Goal: Check status: Check status

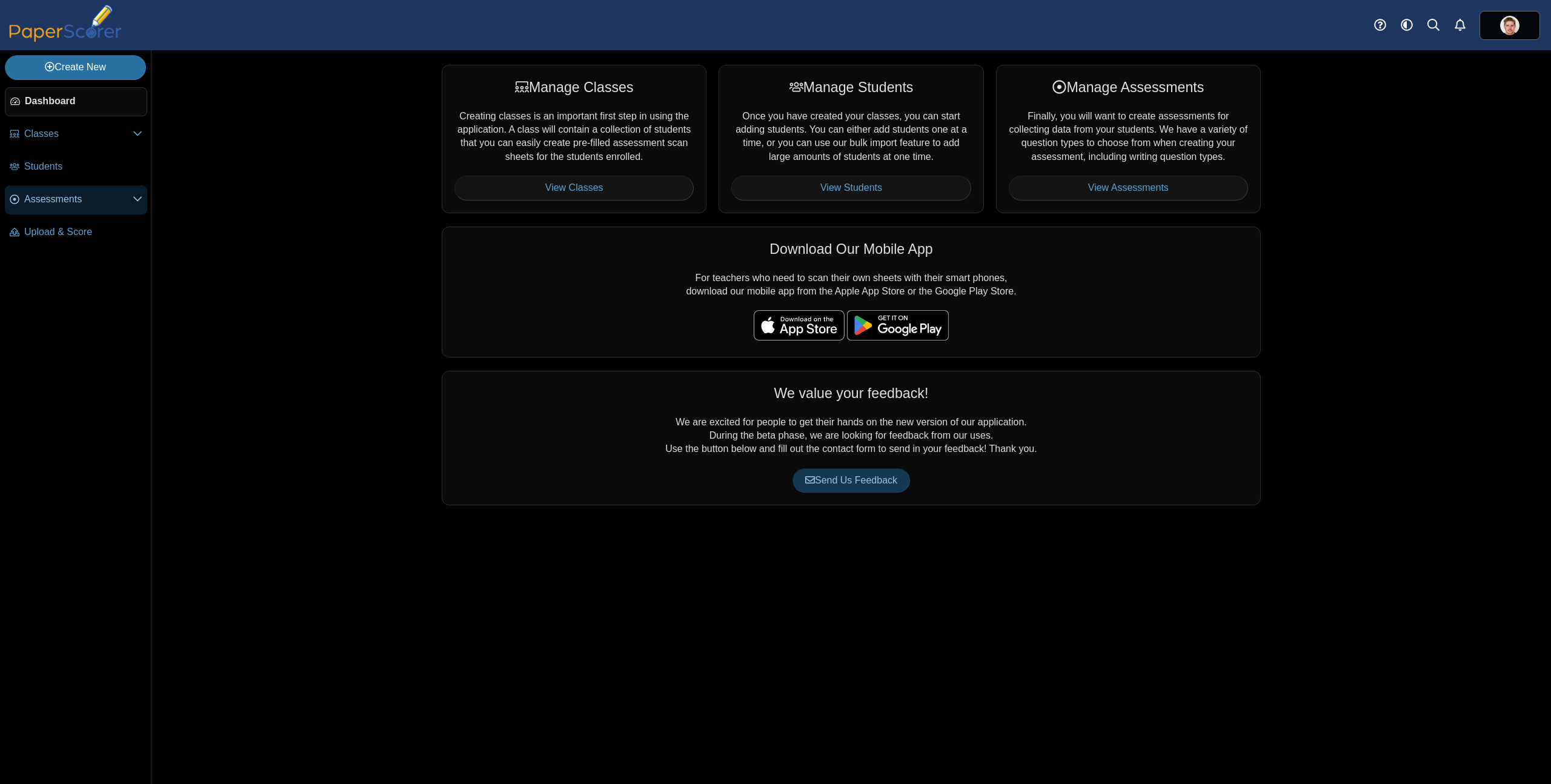
click at [49, 193] on span "Assessments" at bounding box center [78, 199] width 108 height 13
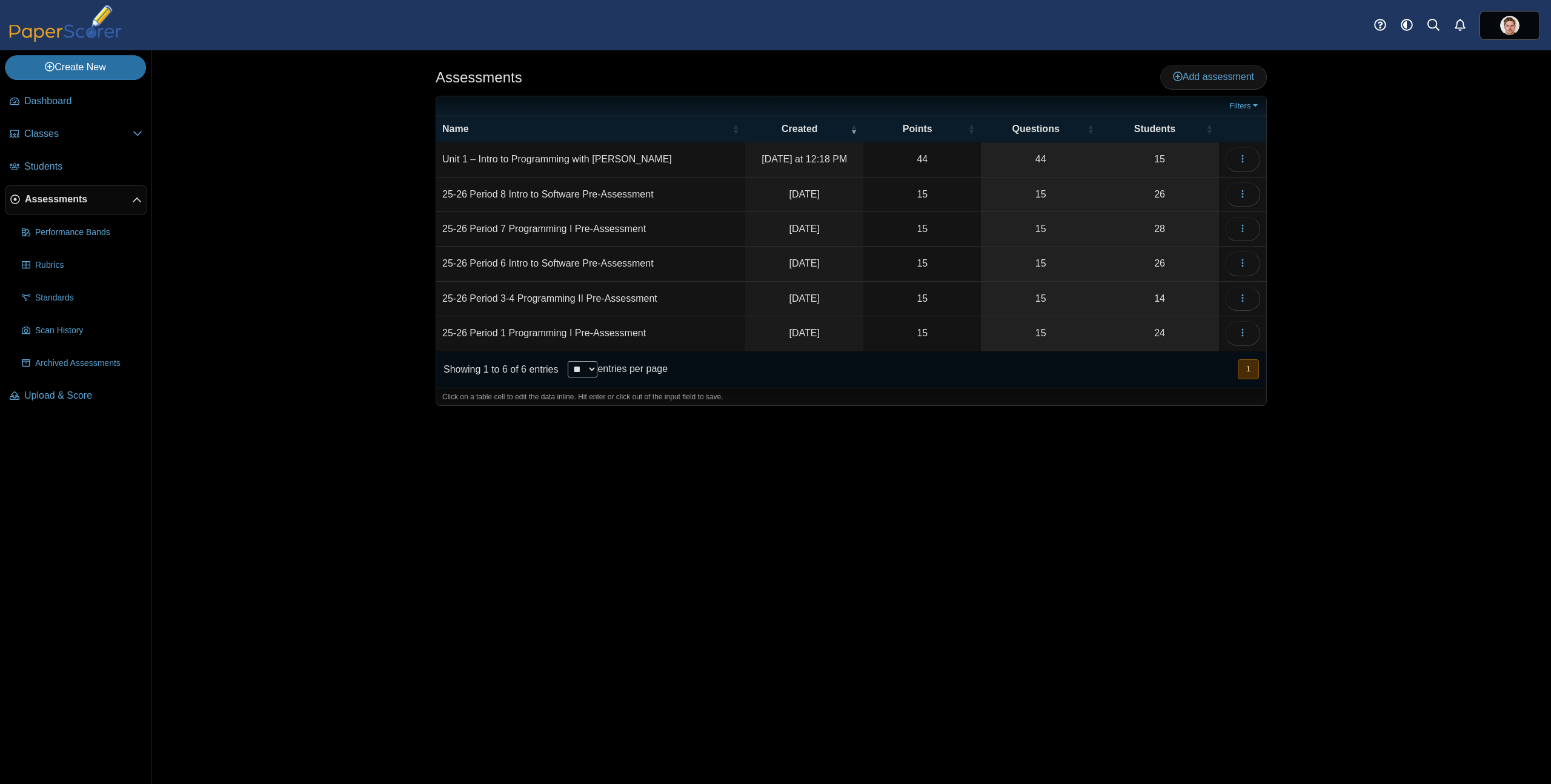
click at [587, 162] on td "Unit 1 – Intro to Programming with Karel" at bounding box center [590, 160] width 309 height 35
click at [1168, 158] on link "15" at bounding box center [1158, 159] width 119 height 34
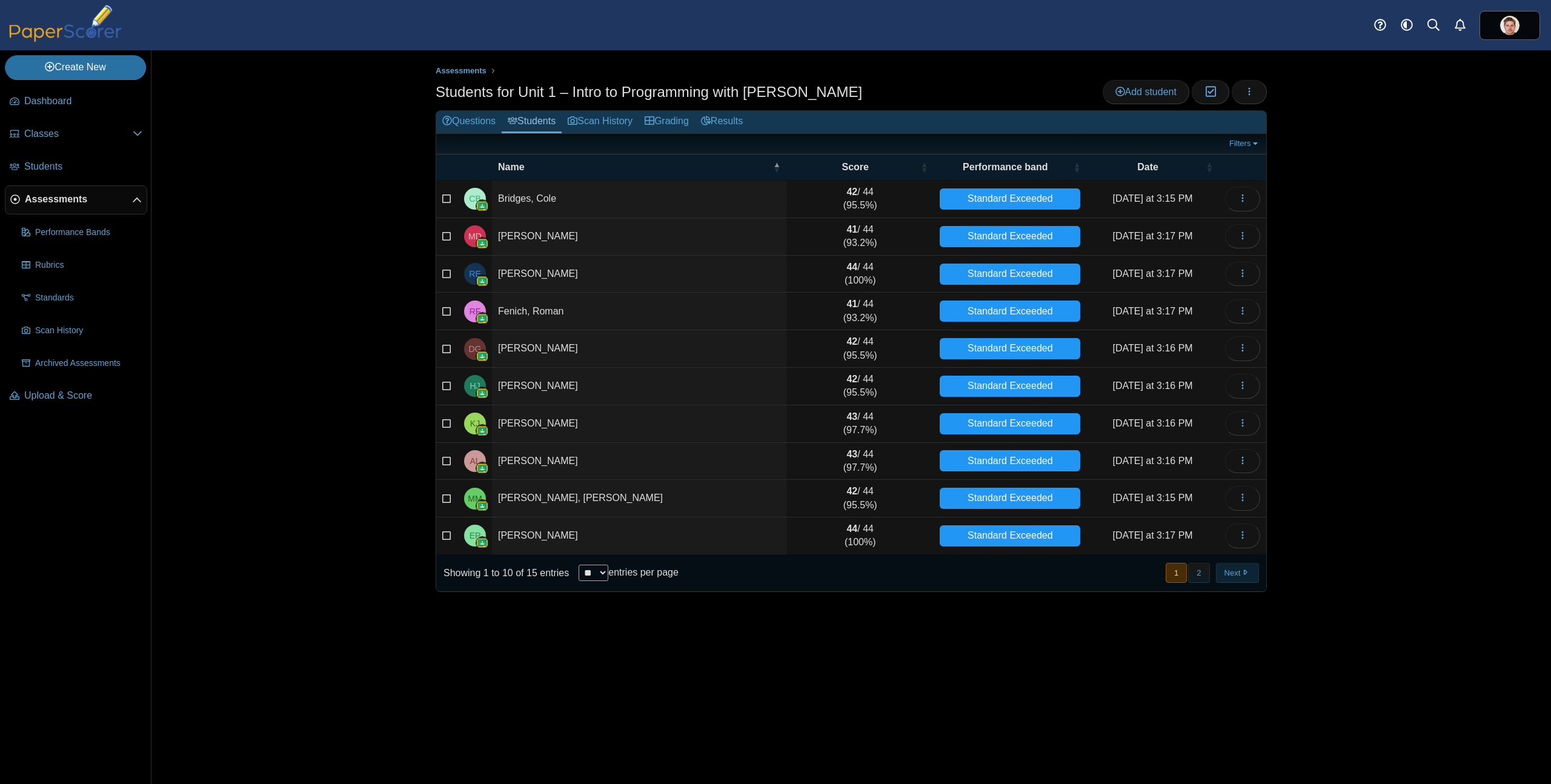
click at [1243, 578] on button "Next" at bounding box center [1237, 573] width 43 height 20
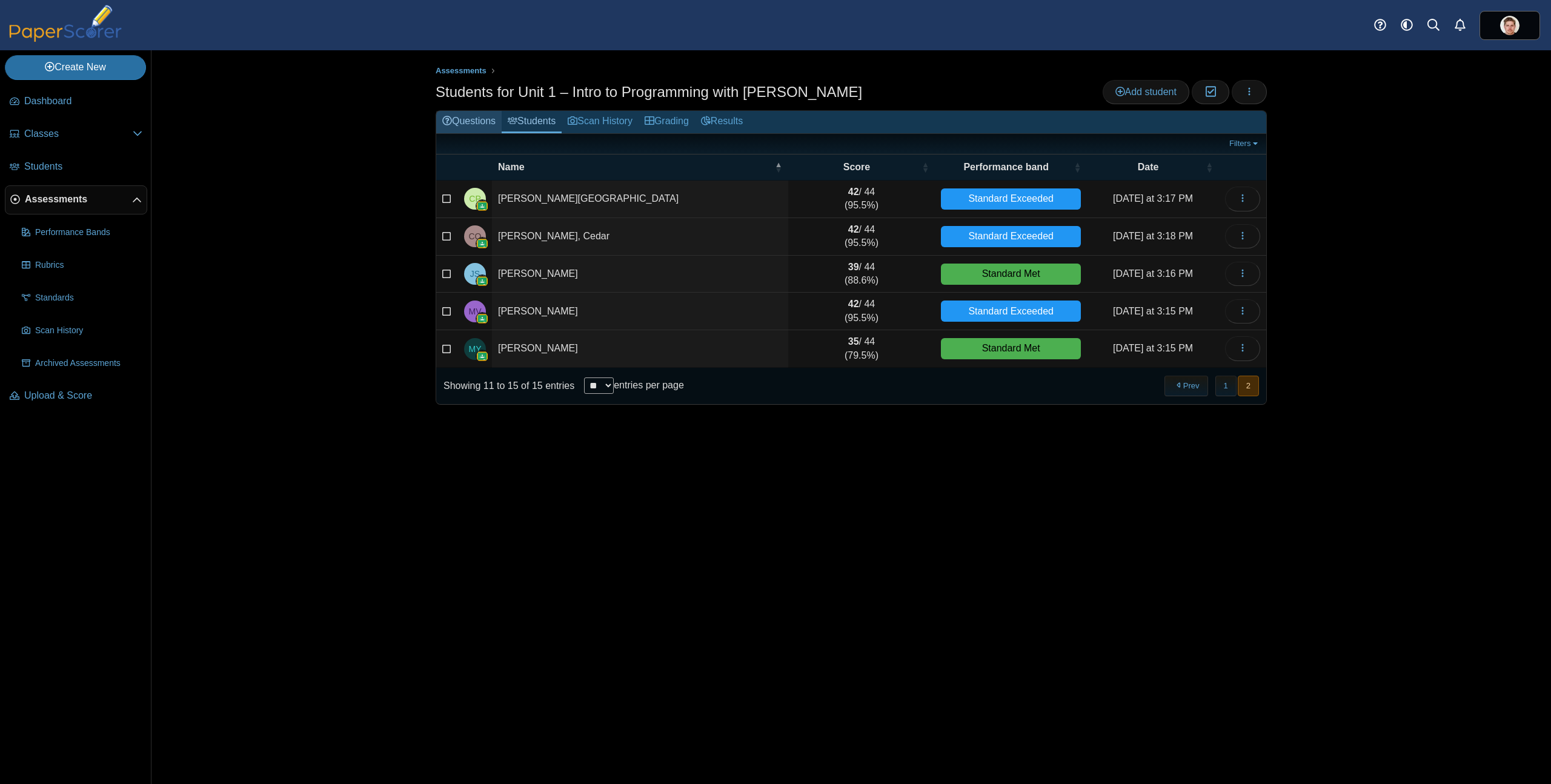
click at [471, 119] on link "Questions" at bounding box center [468, 122] width 65 height 22
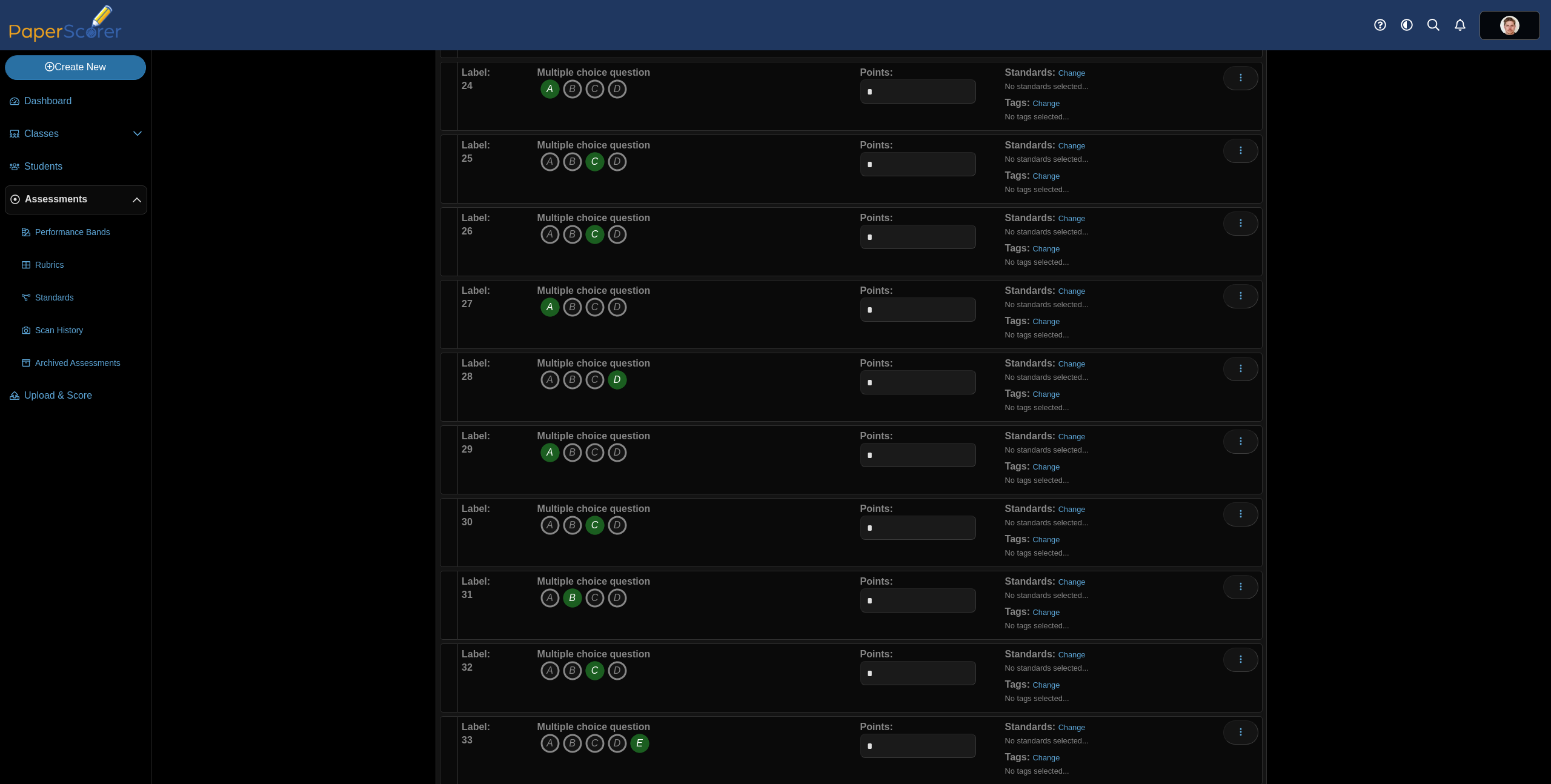
scroll to position [937, 0]
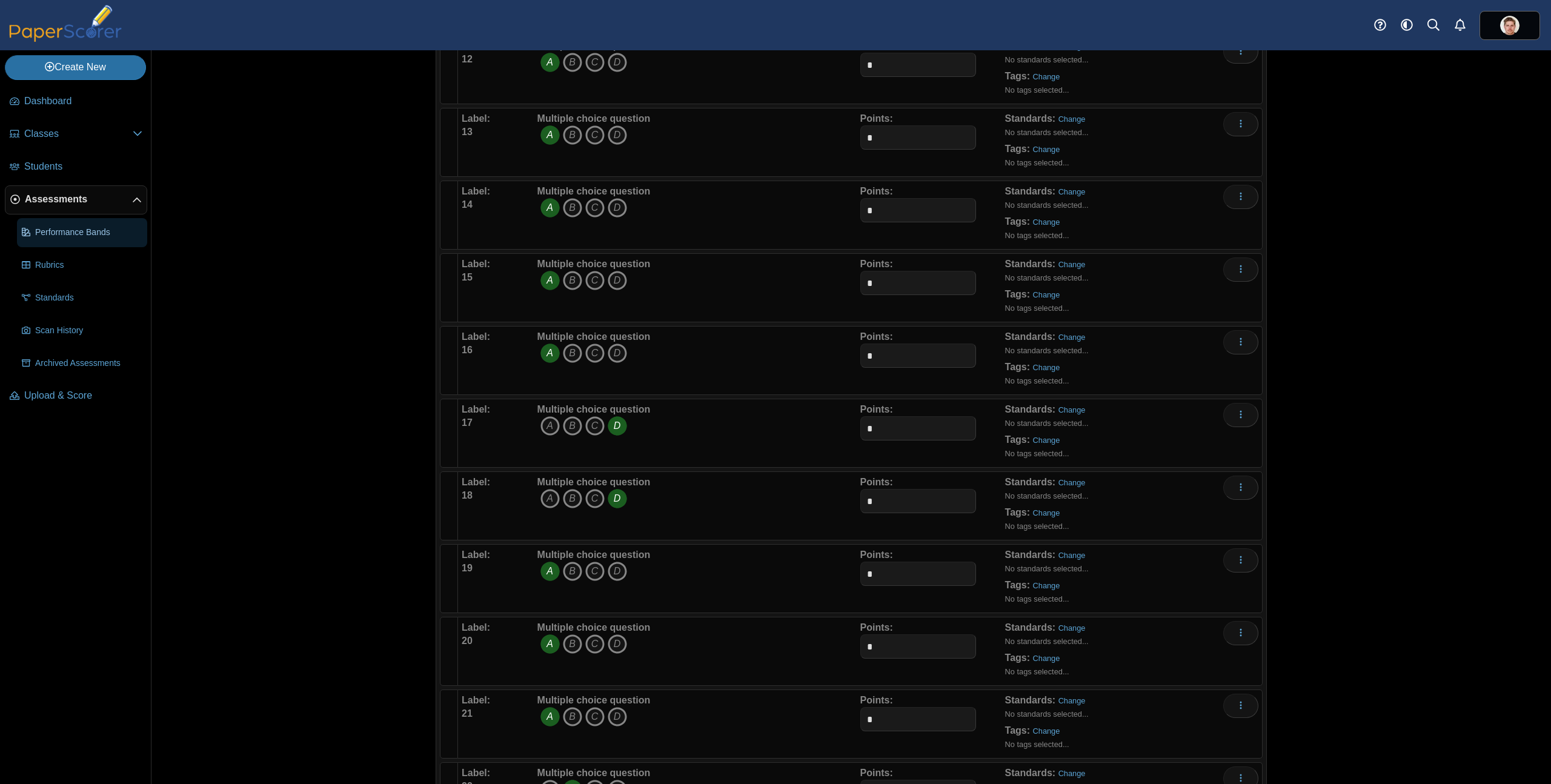
click at [56, 224] on link "Performance Bands" at bounding box center [82, 233] width 131 height 29
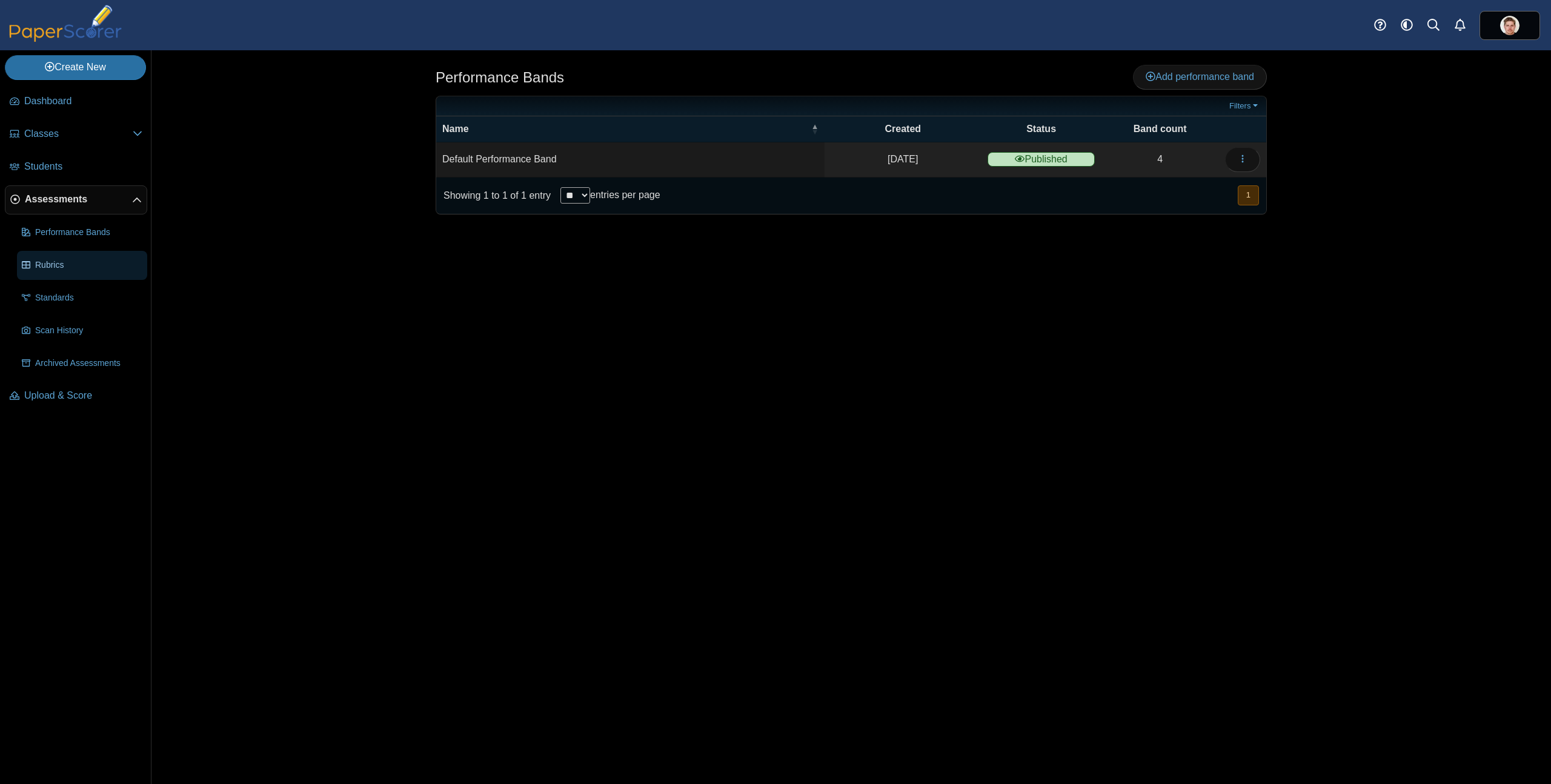
click at [62, 259] on span "Rubrics" at bounding box center [88, 265] width 108 height 12
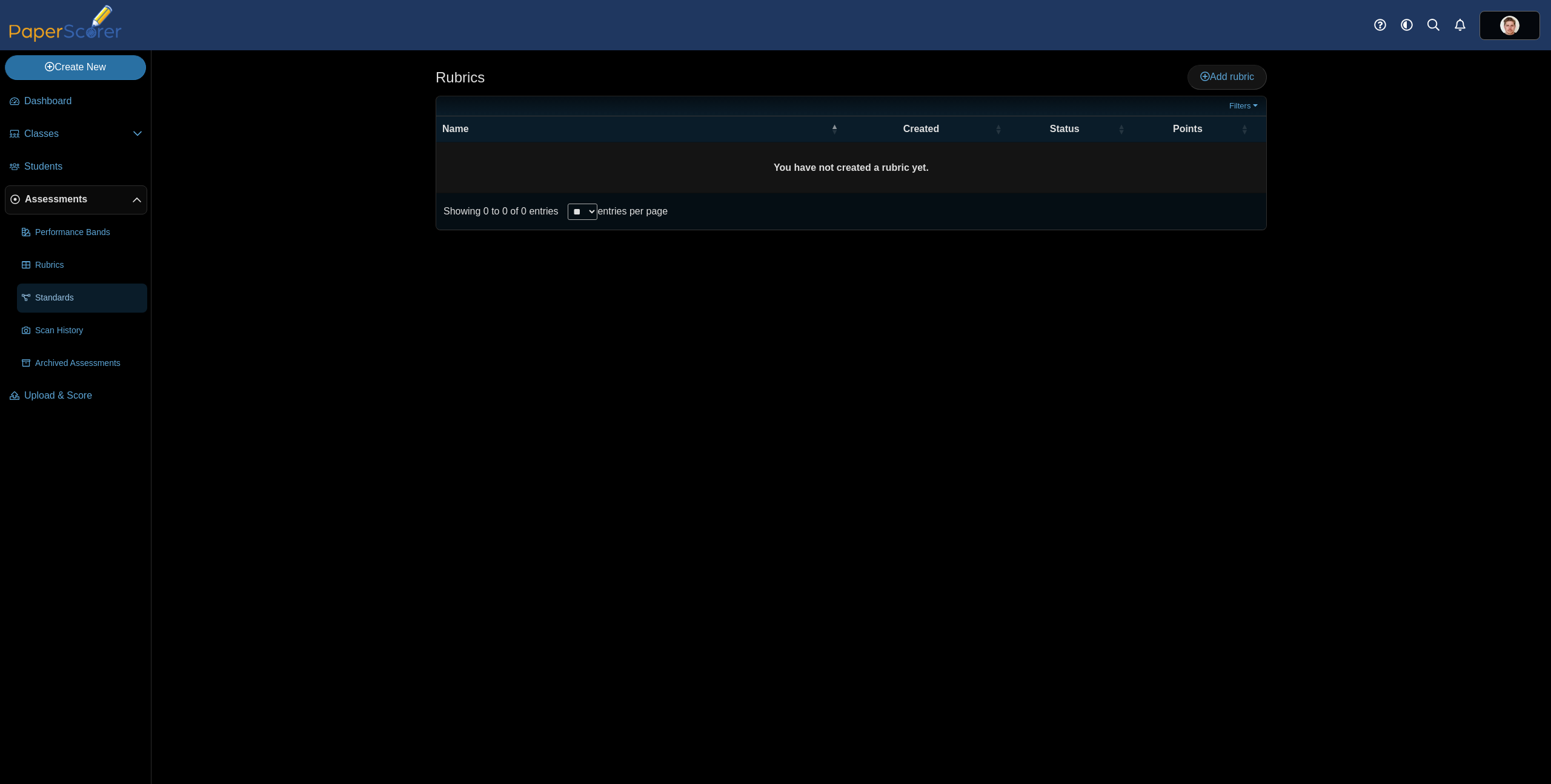
click at [60, 297] on span "Standards" at bounding box center [88, 298] width 108 height 12
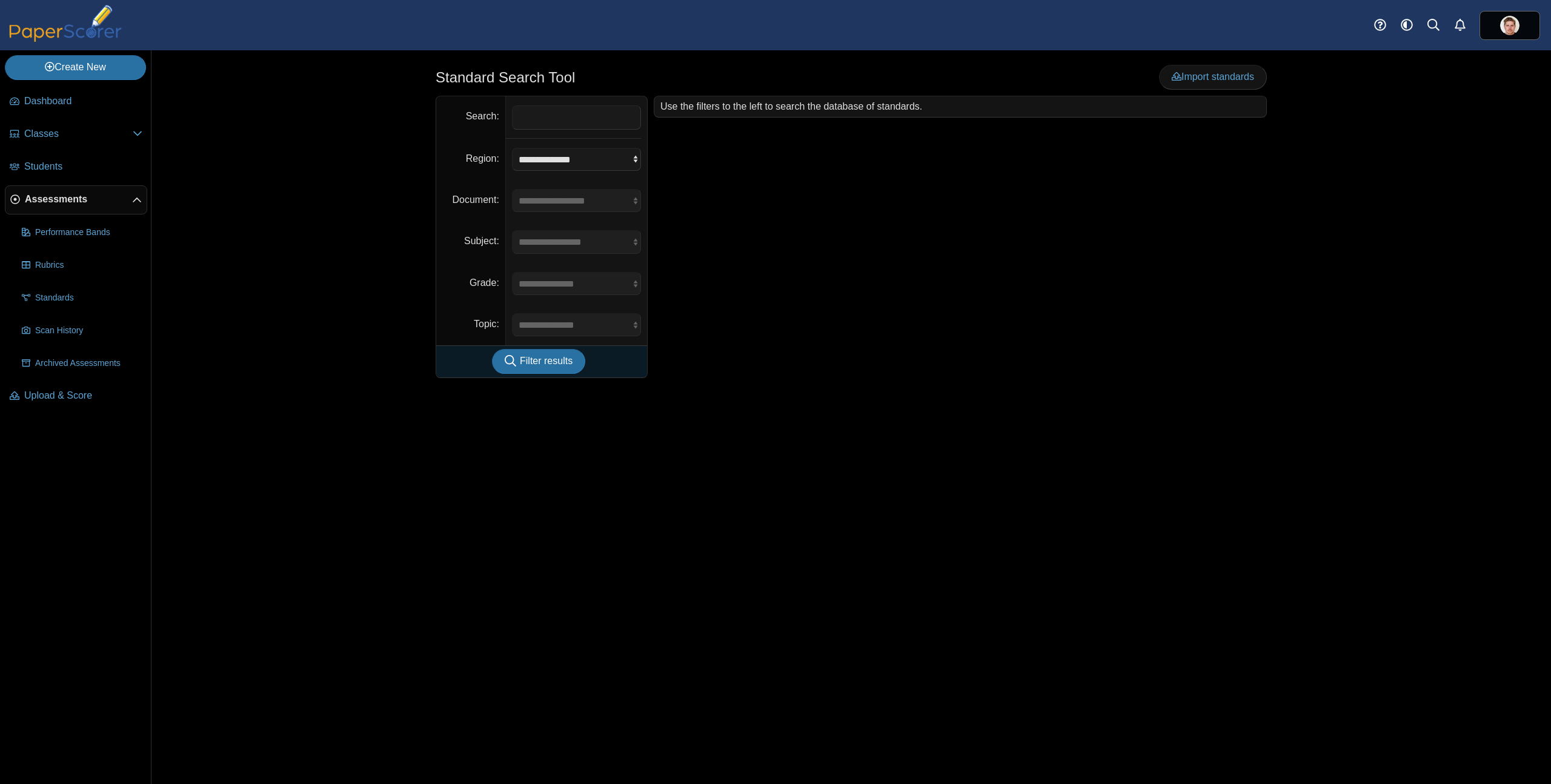
click at [58, 196] on span "Assessments" at bounding box center [78, 199] width 108 height 13
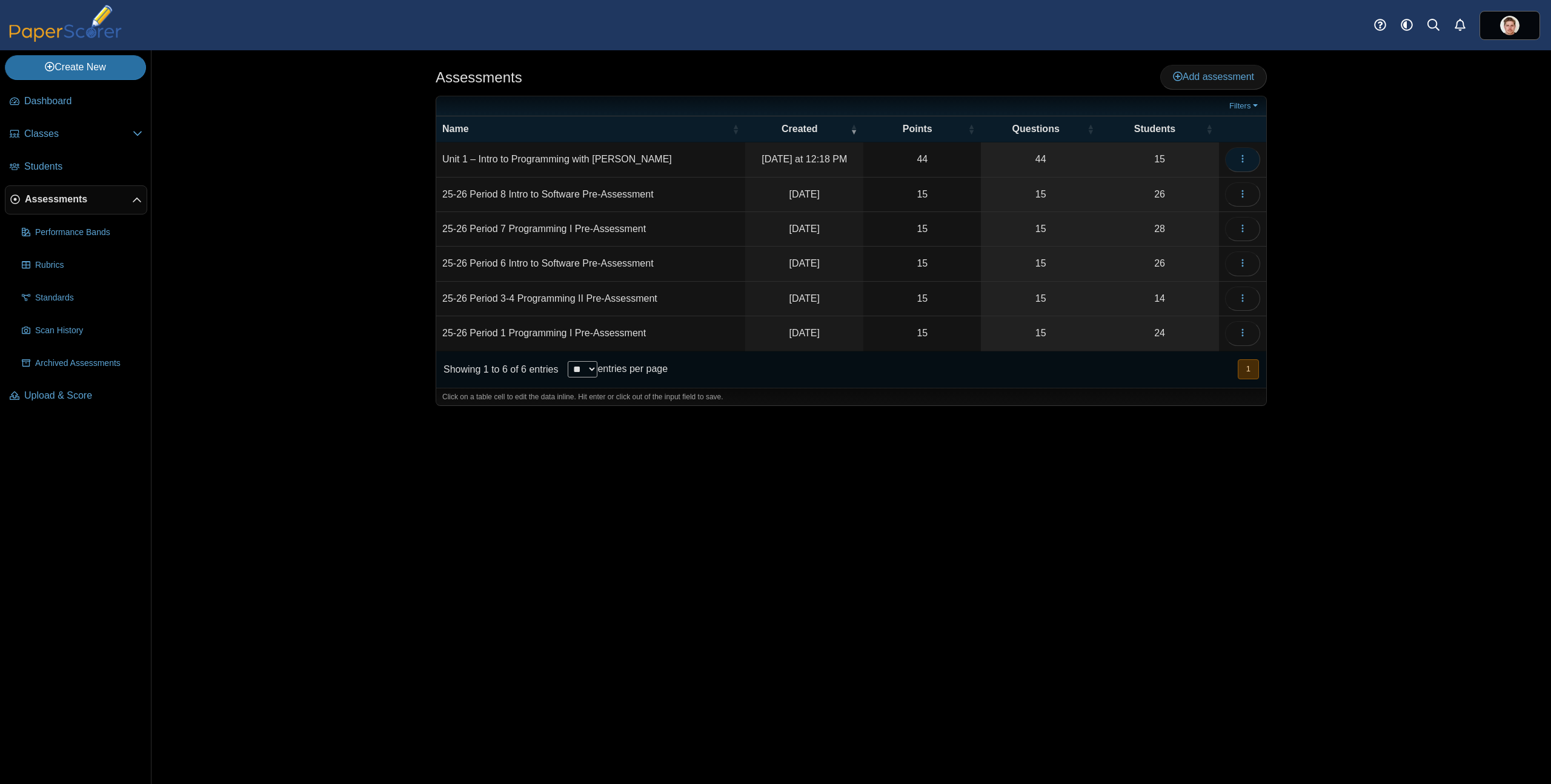
click at [1239, 154] on icon "button" at bounding box center [1242, 158] width 10 height 10
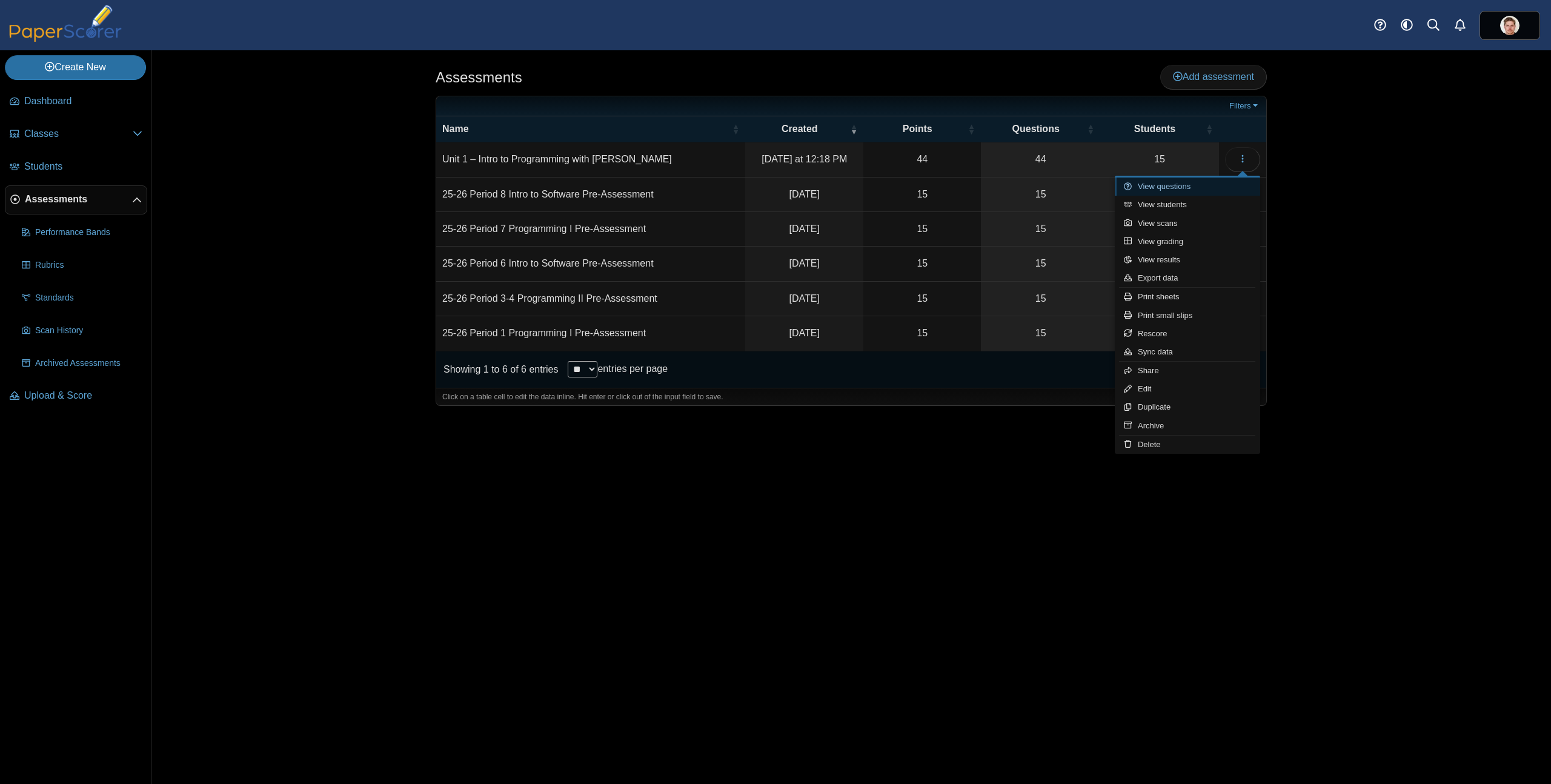
click at [1169, 183] on link "View questions" at bounding box center [1187, 187] width 145 height 18
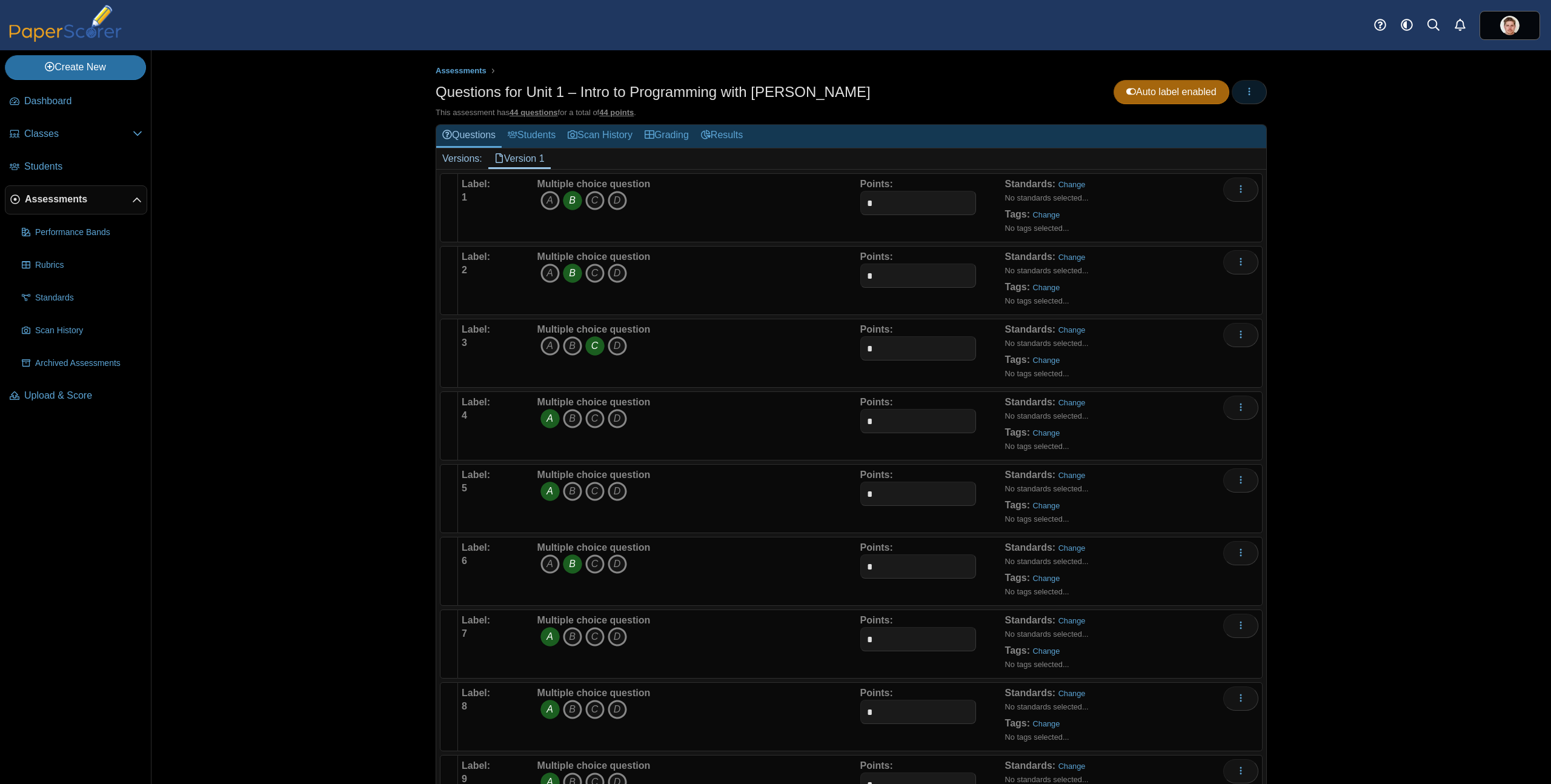
click at [1239, 99] on button "button" at bounding box center [1249, 92] width 35 height 24
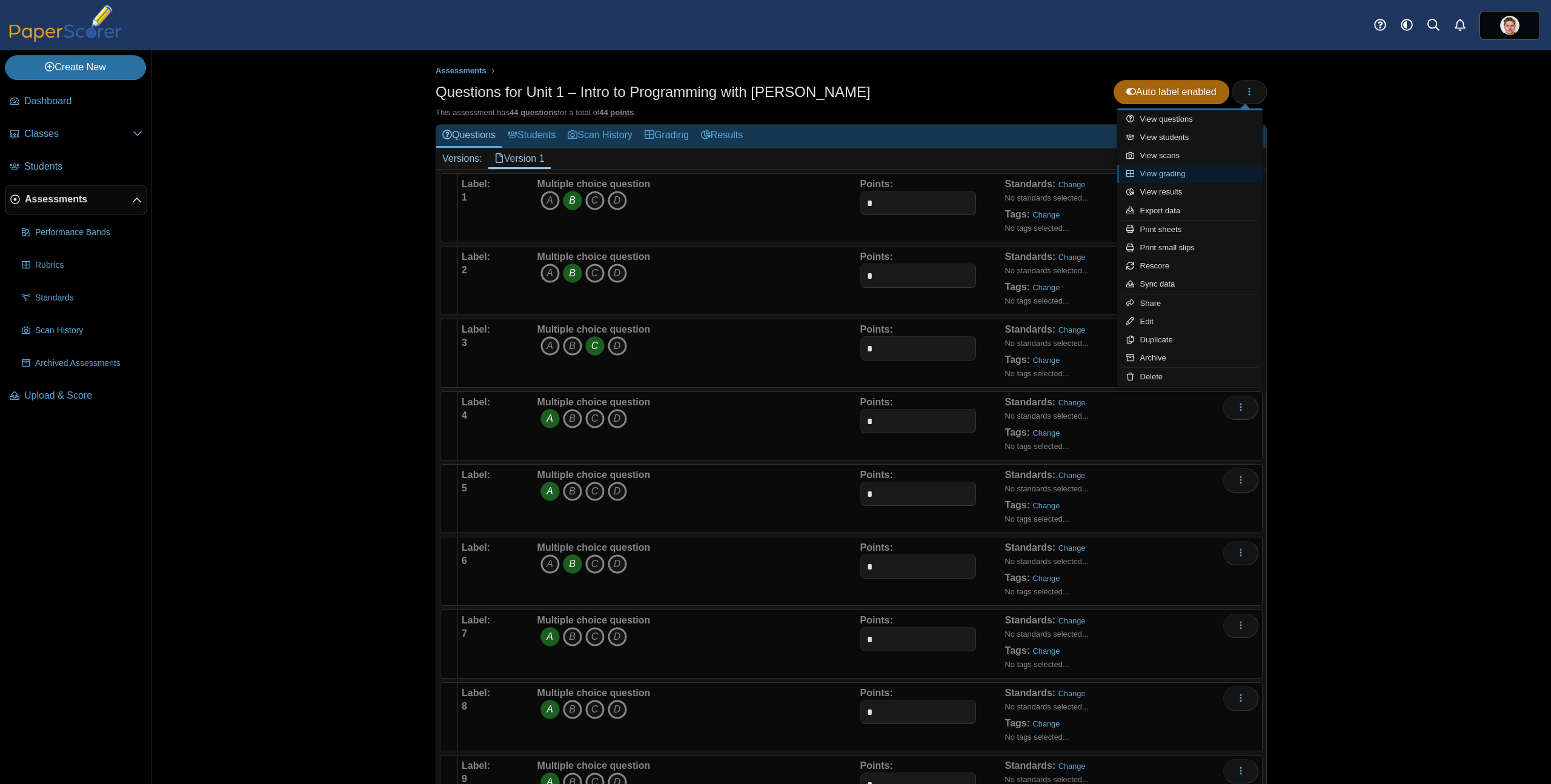
click at [1161, 169] on link "View grading" at bounding box center [1190, 174] width 145 height 18
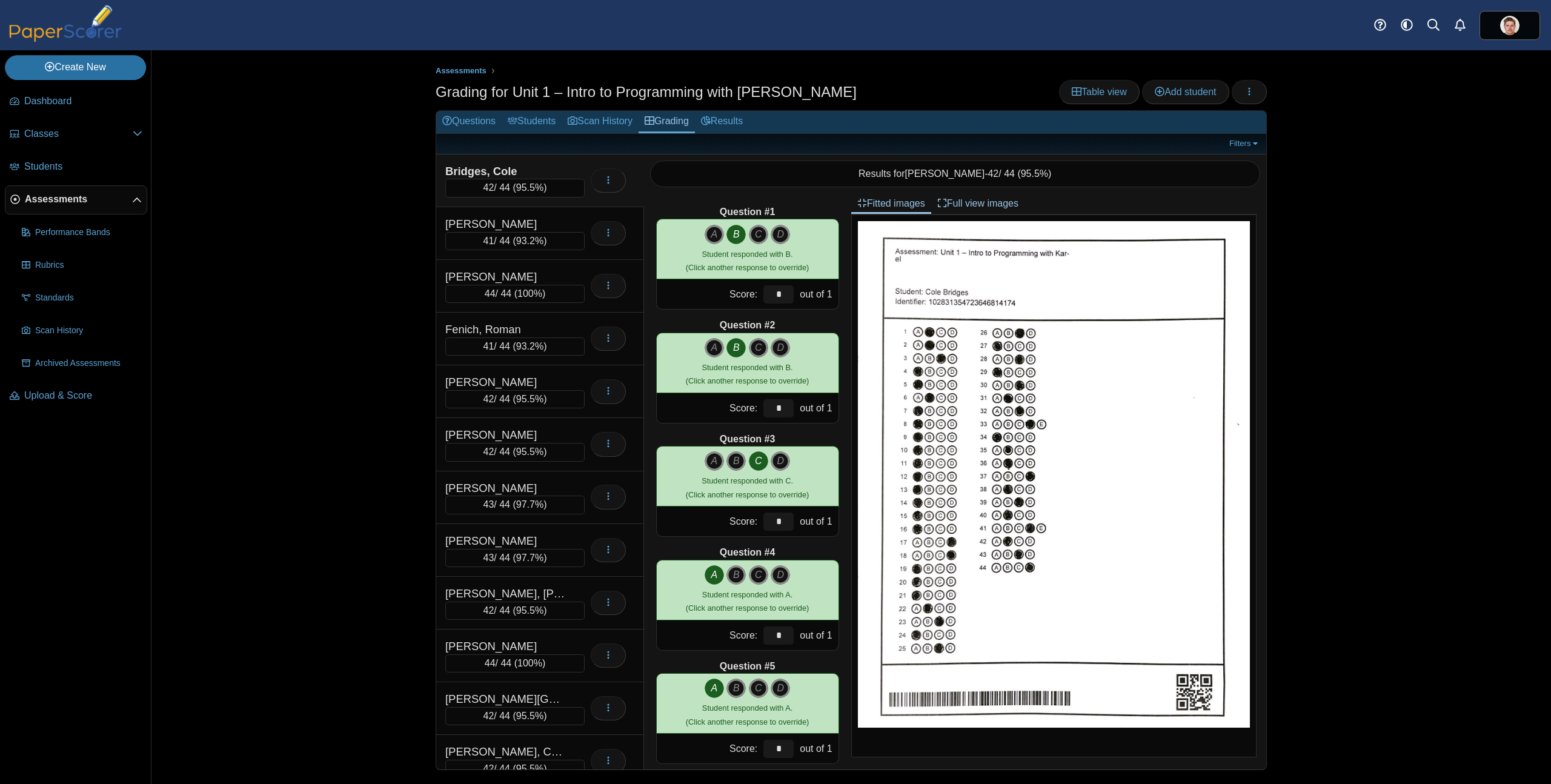
click at [686, 252] on div "Student responded with B. (Click another response to override)" at bounding box center [747, 261] width 123 height 28
drag, startPoint x: 1456, startPoint y: 186, endPoint x: 1282, endPoint y: 136, distance: 181.0
click at [1456, 186] on div "Assessments Grading for Unit 1 – Intro to Programming with [PERSON_NAME] Table …" at bounding box center [851, 417] width 1399 height 733
click at [317, 106] on div "Assessments Grading for Unit 1 – Intro to Programming with Karel Table view Add…" at bounding box center [851, 417] width 1399 height 733
click at [317, 153] on div "Assessments Grading for Unit 1 – Intro to Programming with Karel Table view Add…" at bounding box center [851, 417] width 1399 height 733
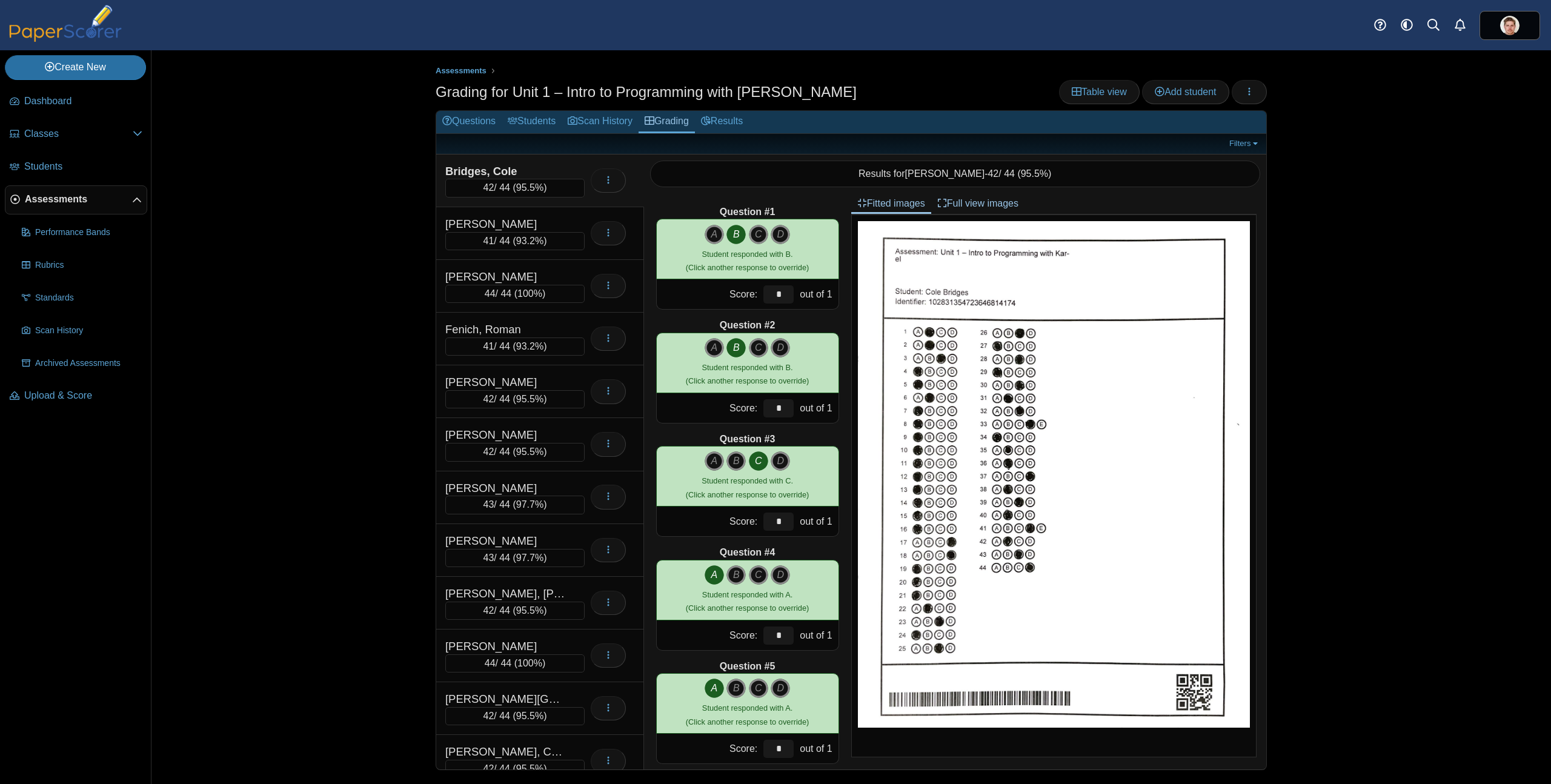
click at [68, 198] on span "Assessments" at bounding box center [78, 199] width 108 height 13
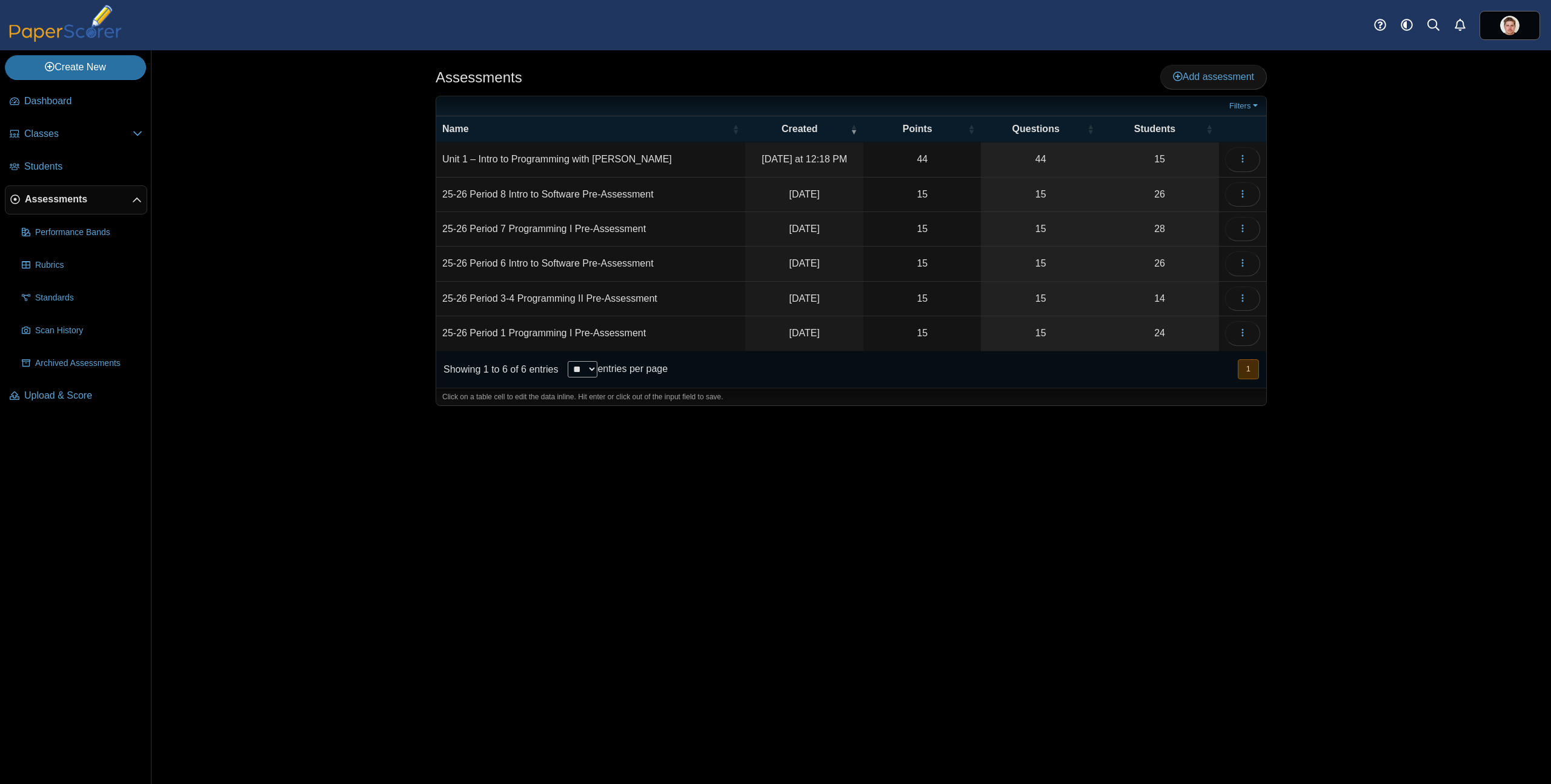
click at [311, 163] on div "Assessments Add assessment Filters" at bounding box center [851, 417] width 1399 height 733
click at [508, 153] on td "Unit 1 – Intro to Programming with [PERSON_NAME]" at bounding box center [590, 160] width 309 height 35
click at [1048, 150] on link "44" at bounding box center [1041, 159] width 120 height 34
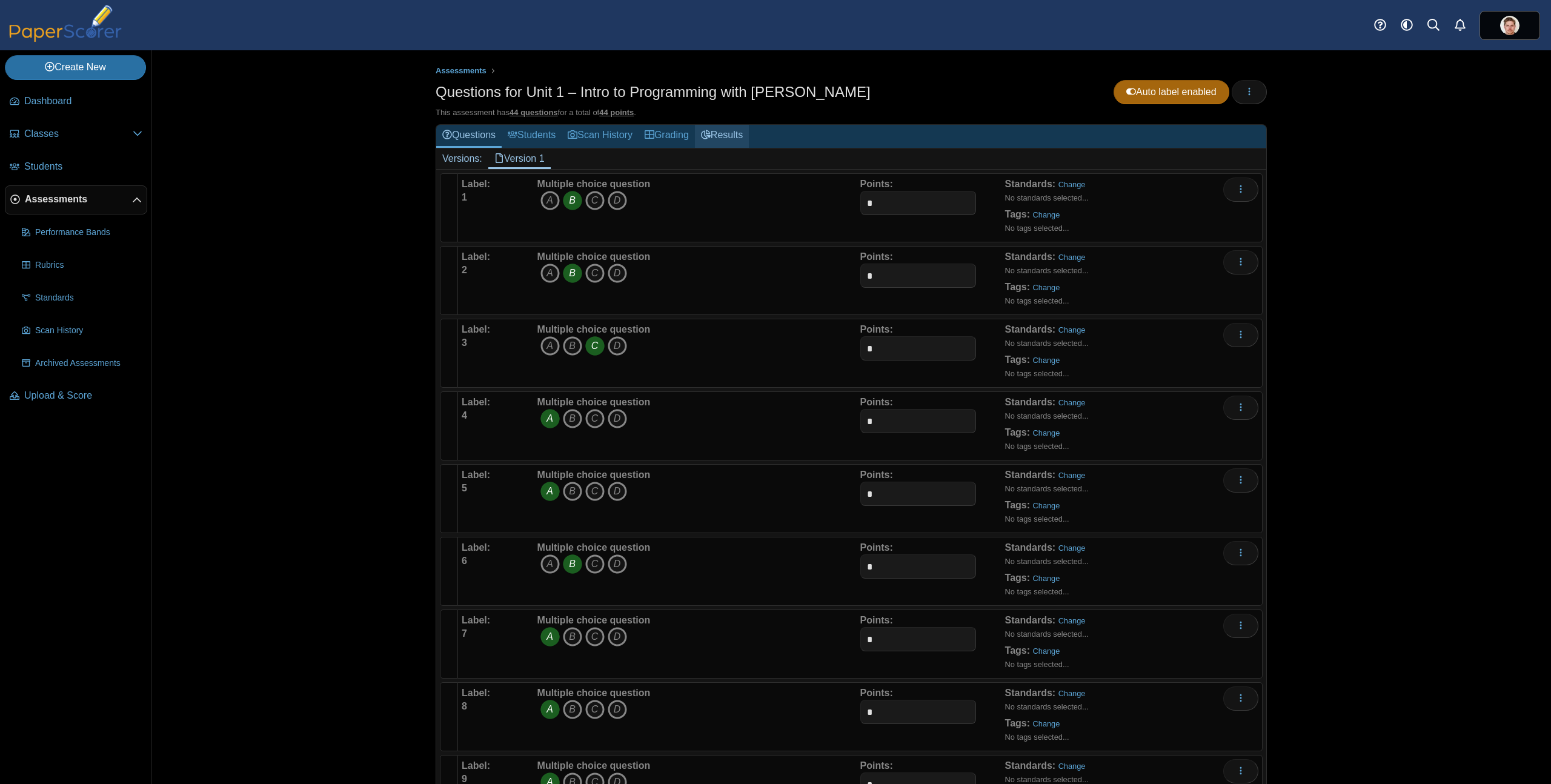
click at [724, 134] on link "Results" at bounding box center [722, 136] width 54 height 22
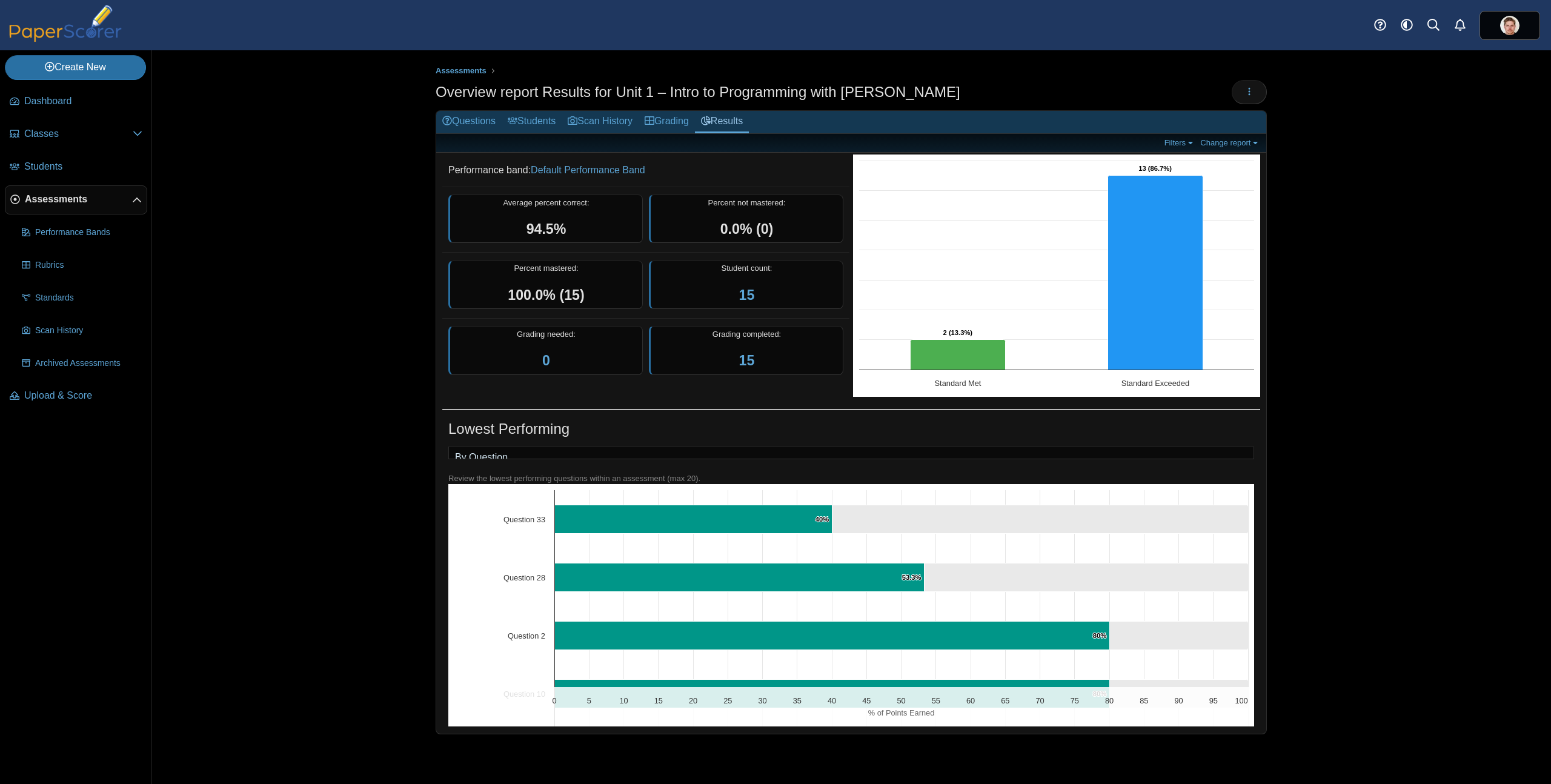
click at [65, 194] on span "Assessments" at bounding box center [78, 199] width 108 height 13
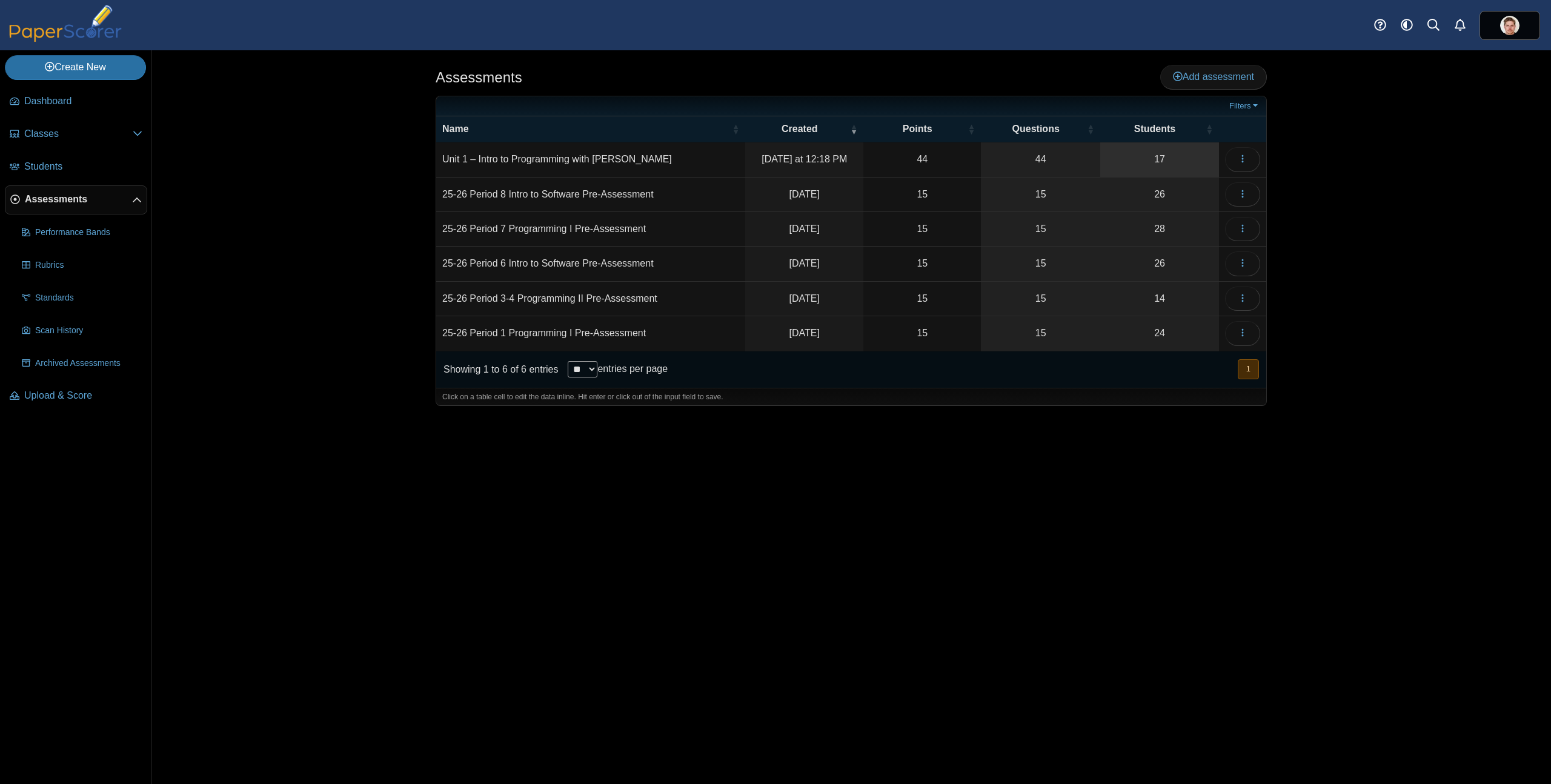
click at [1164, 163] on link "17" at bounding box center [1158, 159] width 119 height 34
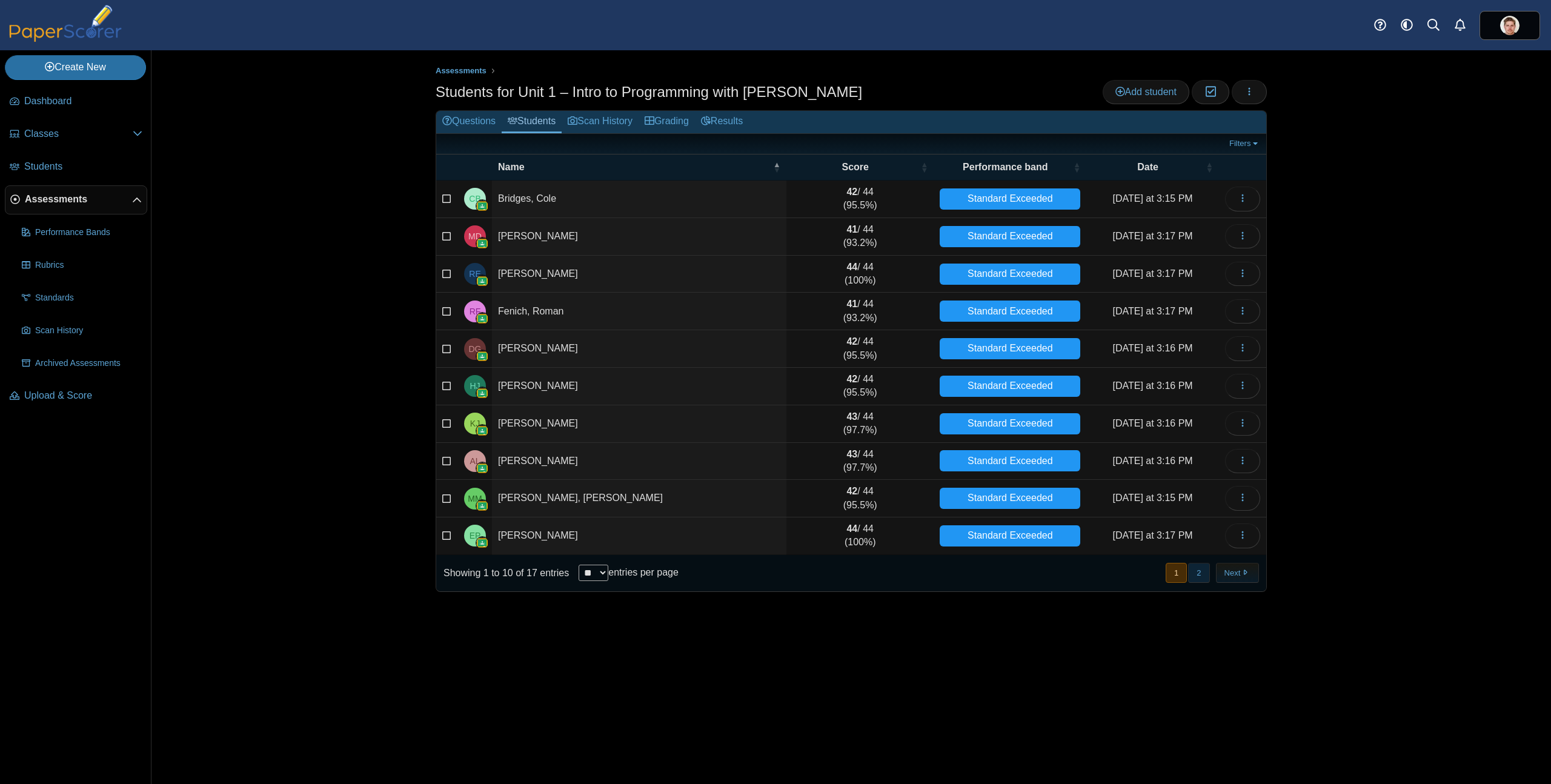
click at [1196, 576] on button "2" at bounding box center [1198, 573] width 21 height 20
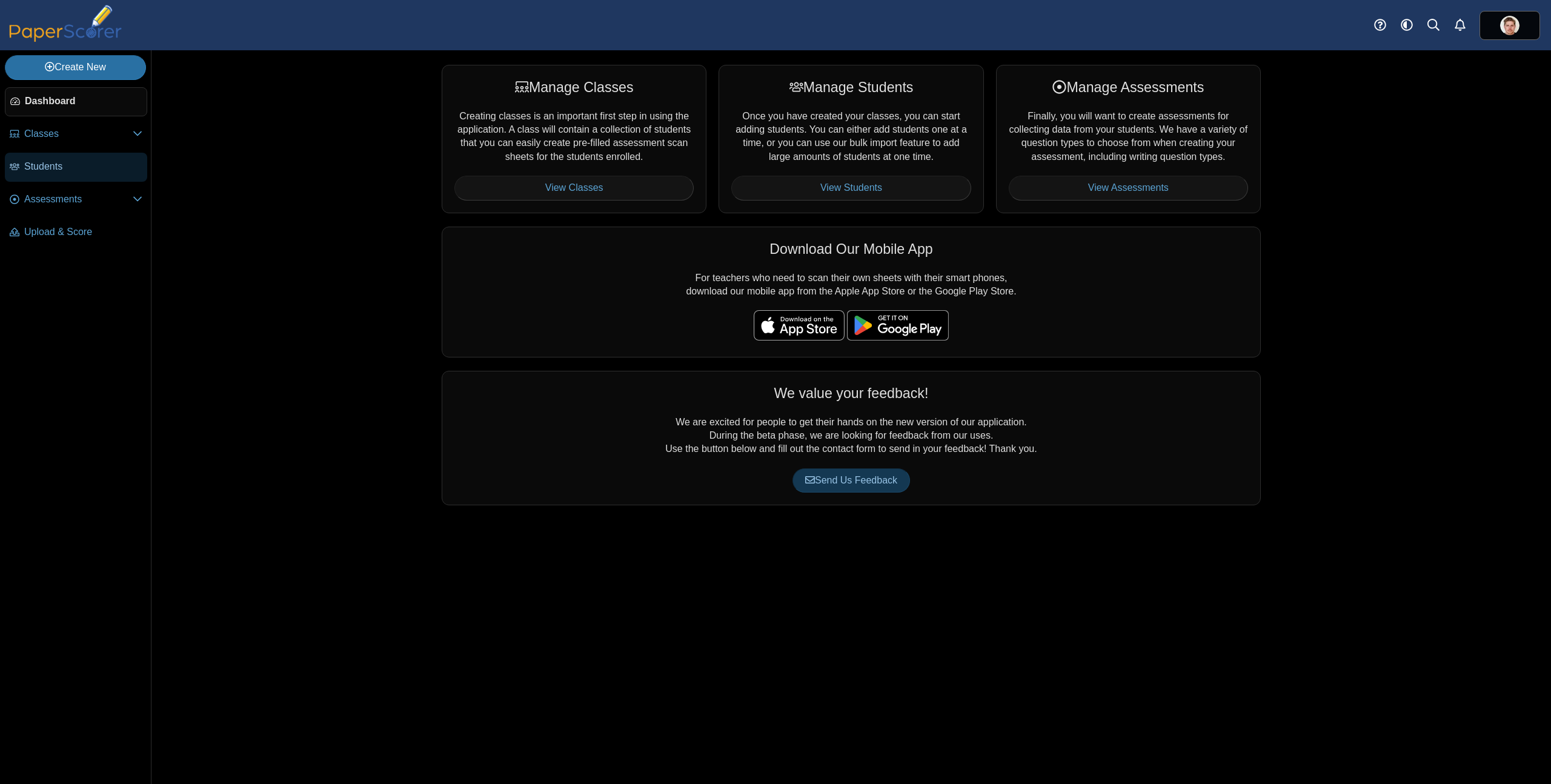
click at [71, 167] on span "Students" at bounding box center [83, 166] width 118 height 13
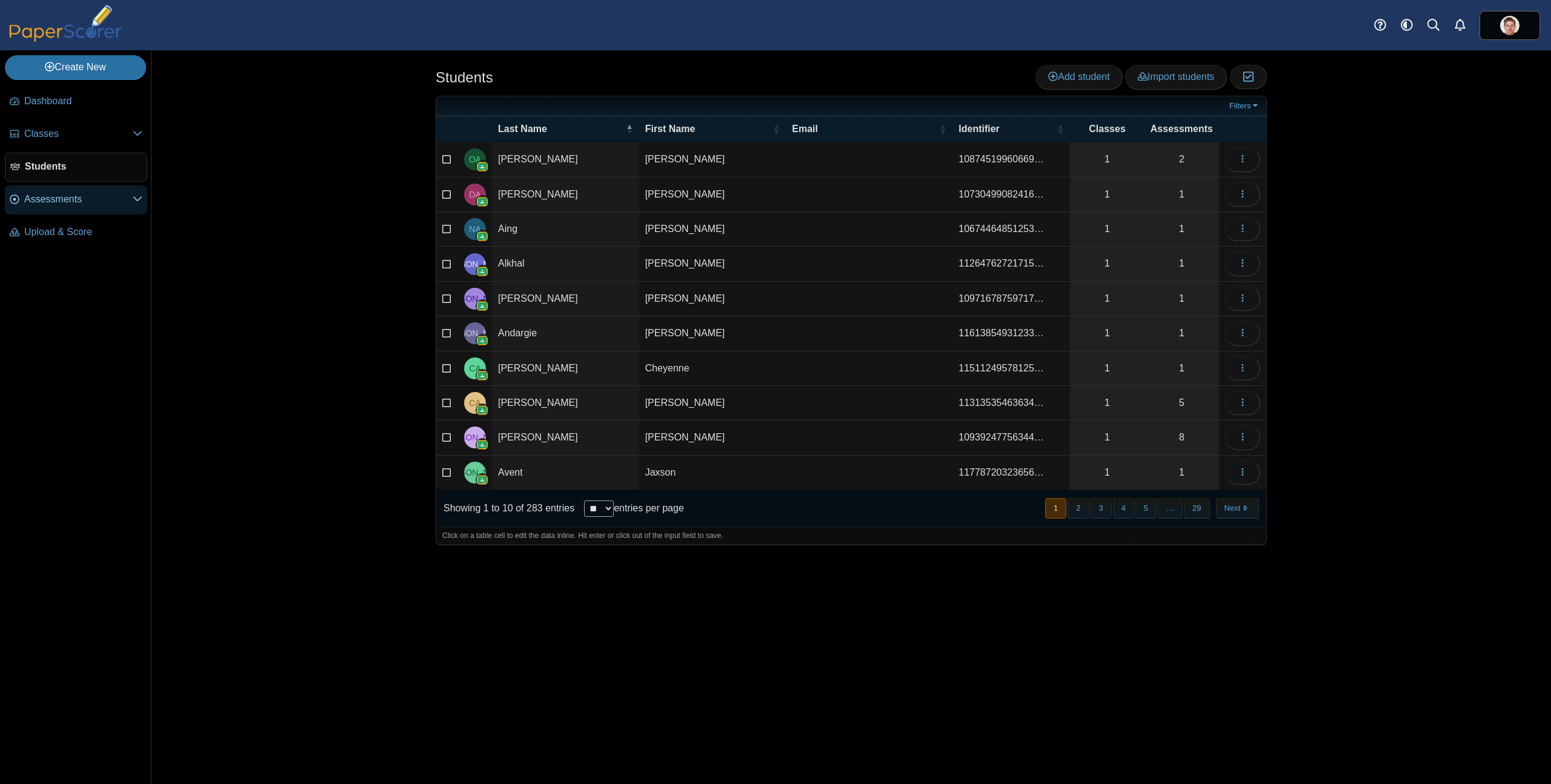
click at [51, 209] on link "Assessments" at bounding box center [75, 200] width 143 height 29
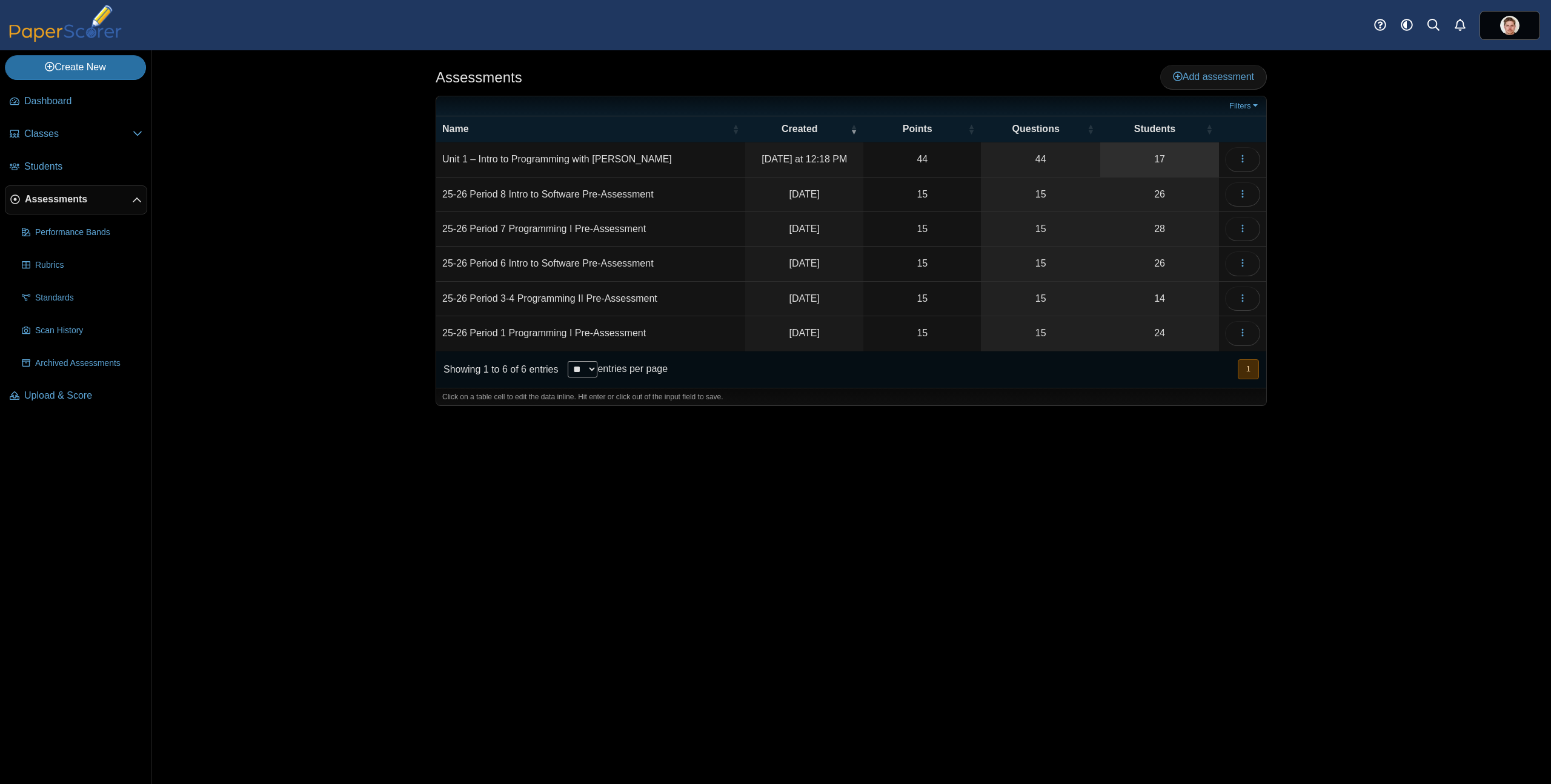
click at [1145, 158] on link "17" at bounding box center [1158, 159] width 119 height 34
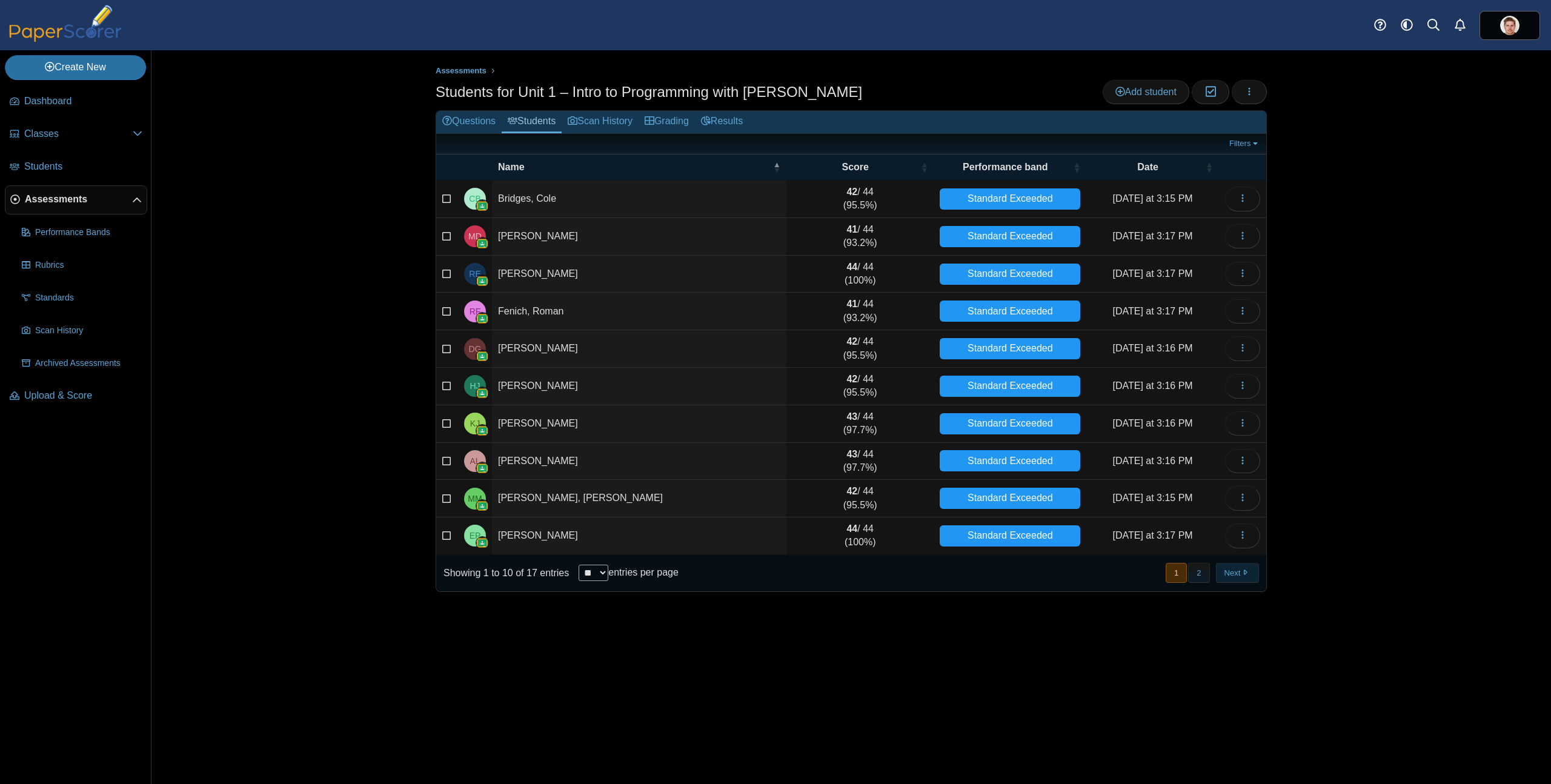
click at [1237, 569] on button "Next" at bounding box center [1237, 573] width 43 height 20
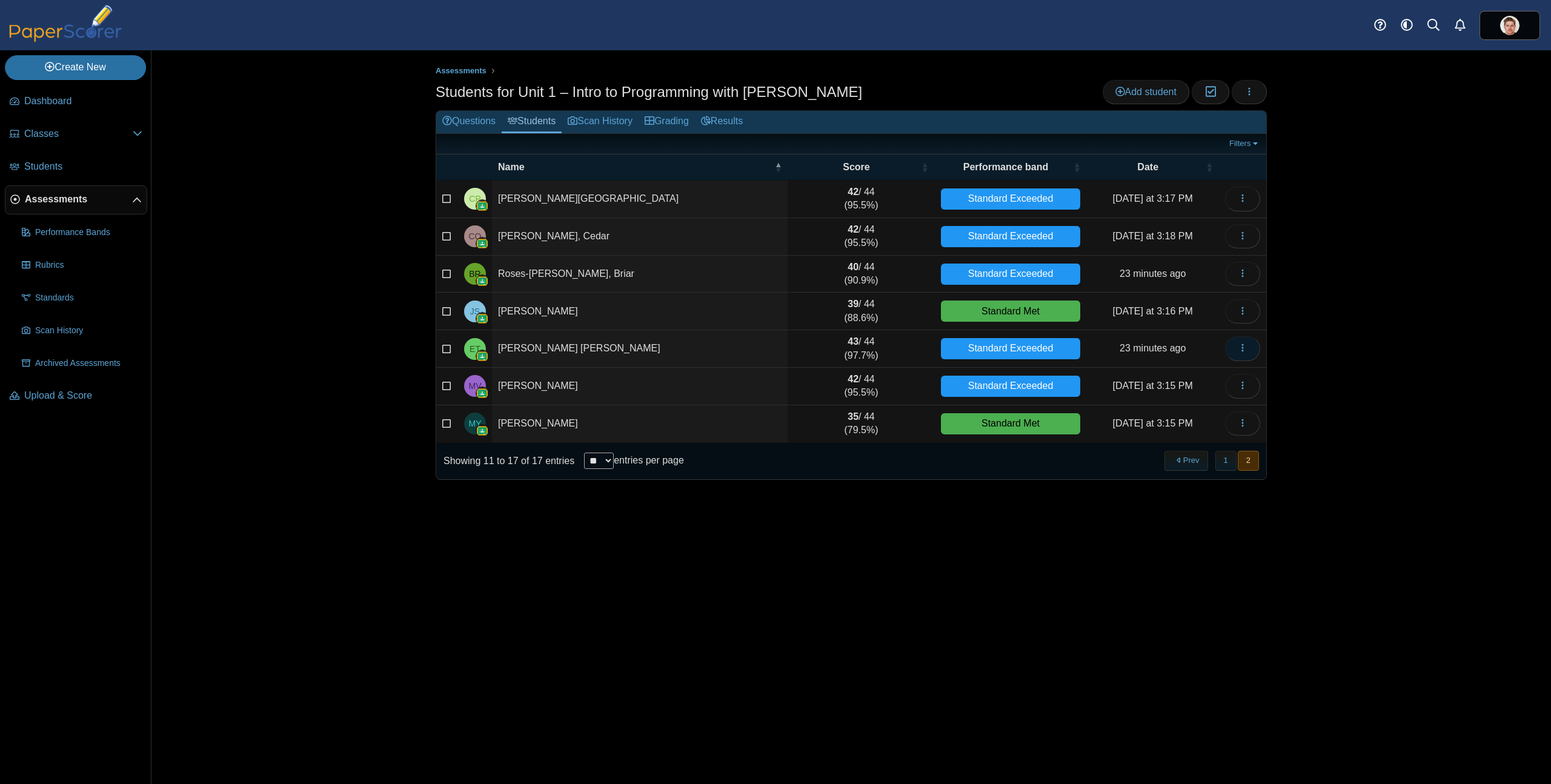
click at [1246, 352] on icon "button" at bounding box center [1242, 347] width 10 height 10
click at [1193, 396] on link "View scanned test" at bounding box center [1187, 394] width 145 height 18
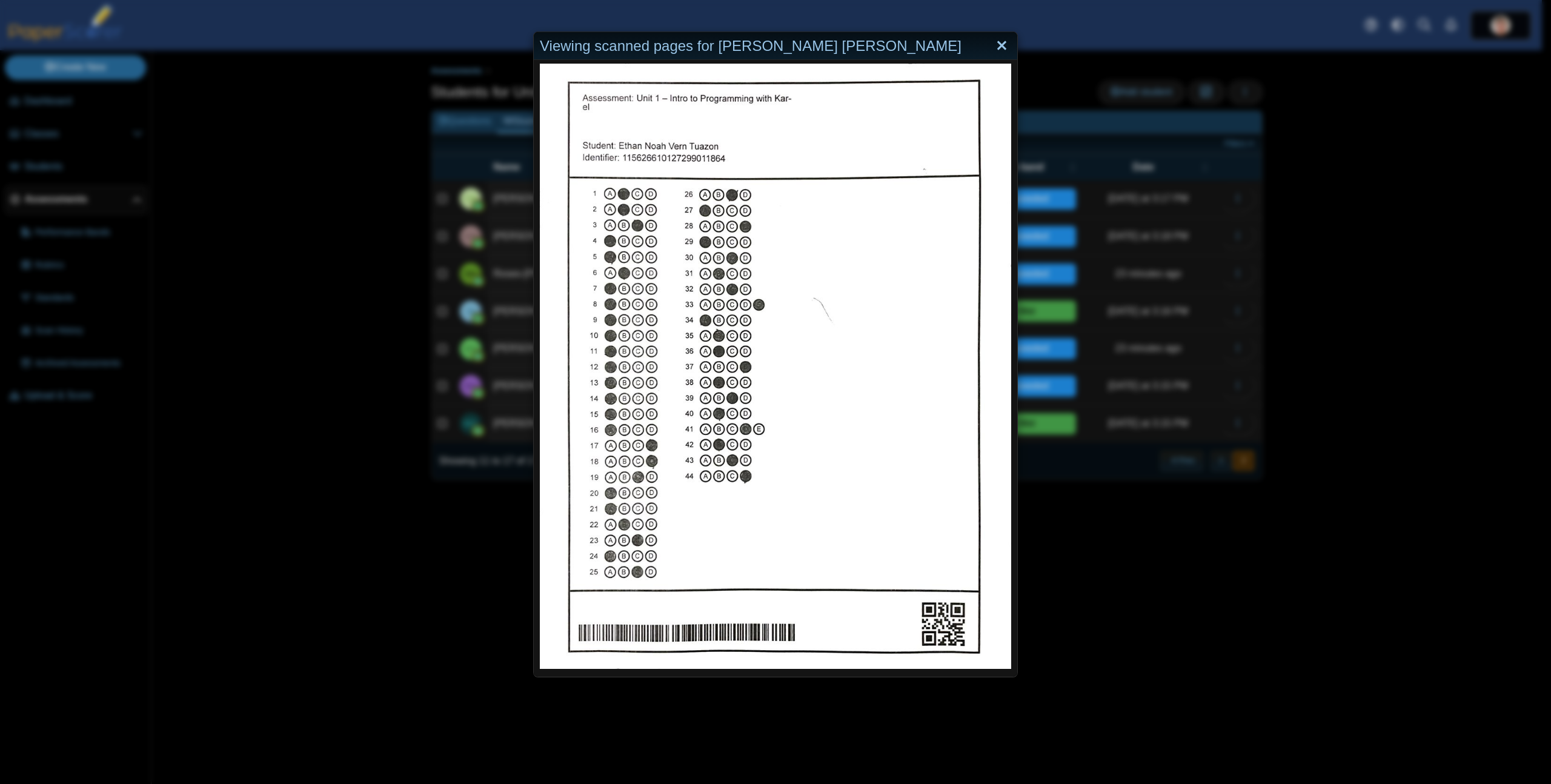
click at [998, 44] on link "Close" at bounding box center [1001, 46] width 18 height 20
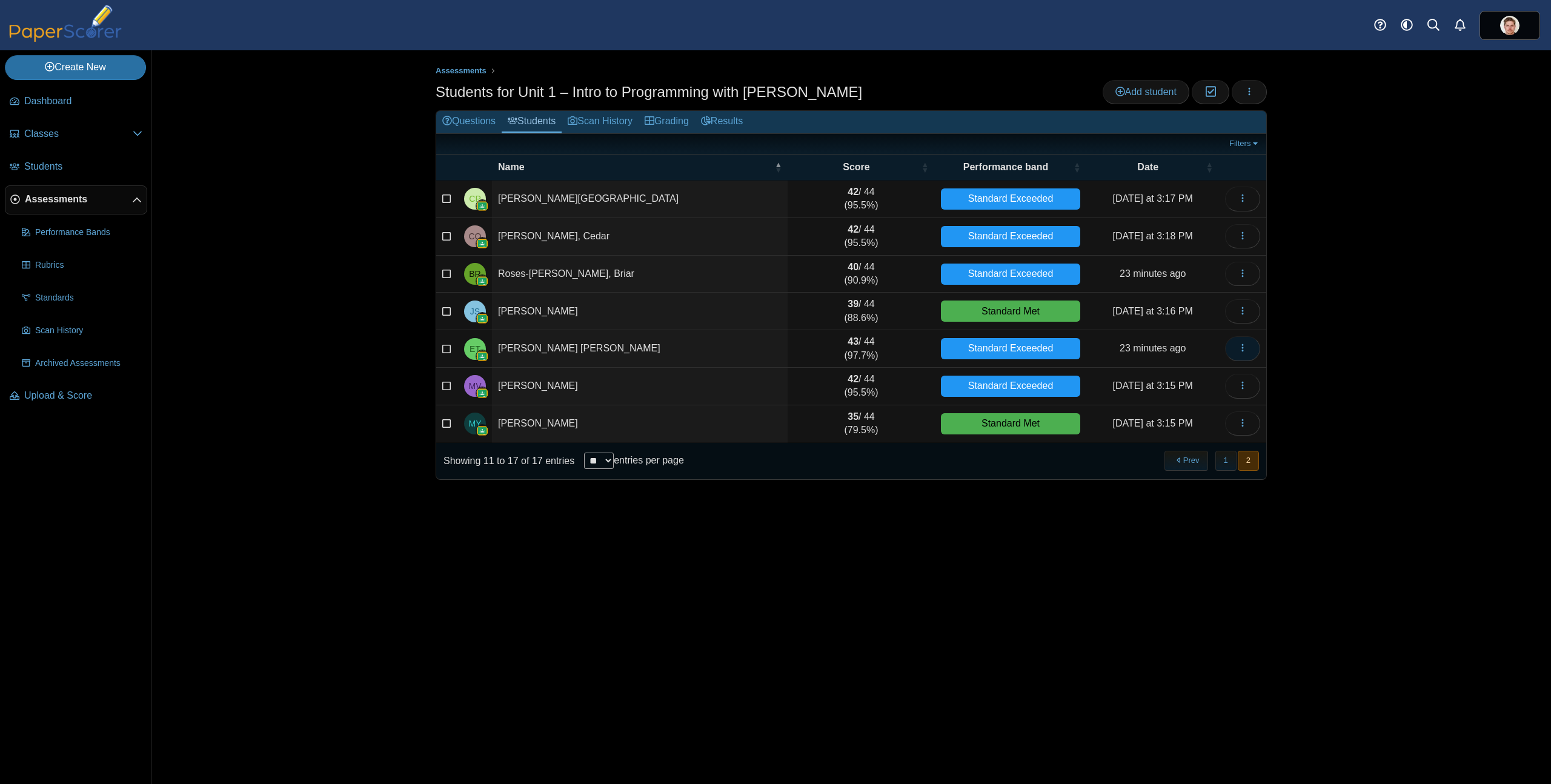
click at [1241, 348] on icon "button" at bounding box center [1242, 347] width 10 height 10
click at [1019, 347] on div "Standard Exceeded" at bounding box center [1010, 348] width 140 height 21
click at [1019, 356] on div "Standard Exceeded" at bounding box center [1010, 348] width 140 height 21
click at [1026, 352] on div "Standard Exceeded" at bounding box center [1010, 348] width 140 height 21
click at [1127, 348] on time "24 minutes ago" at bounding box center [1153, 347] width 66 height 10
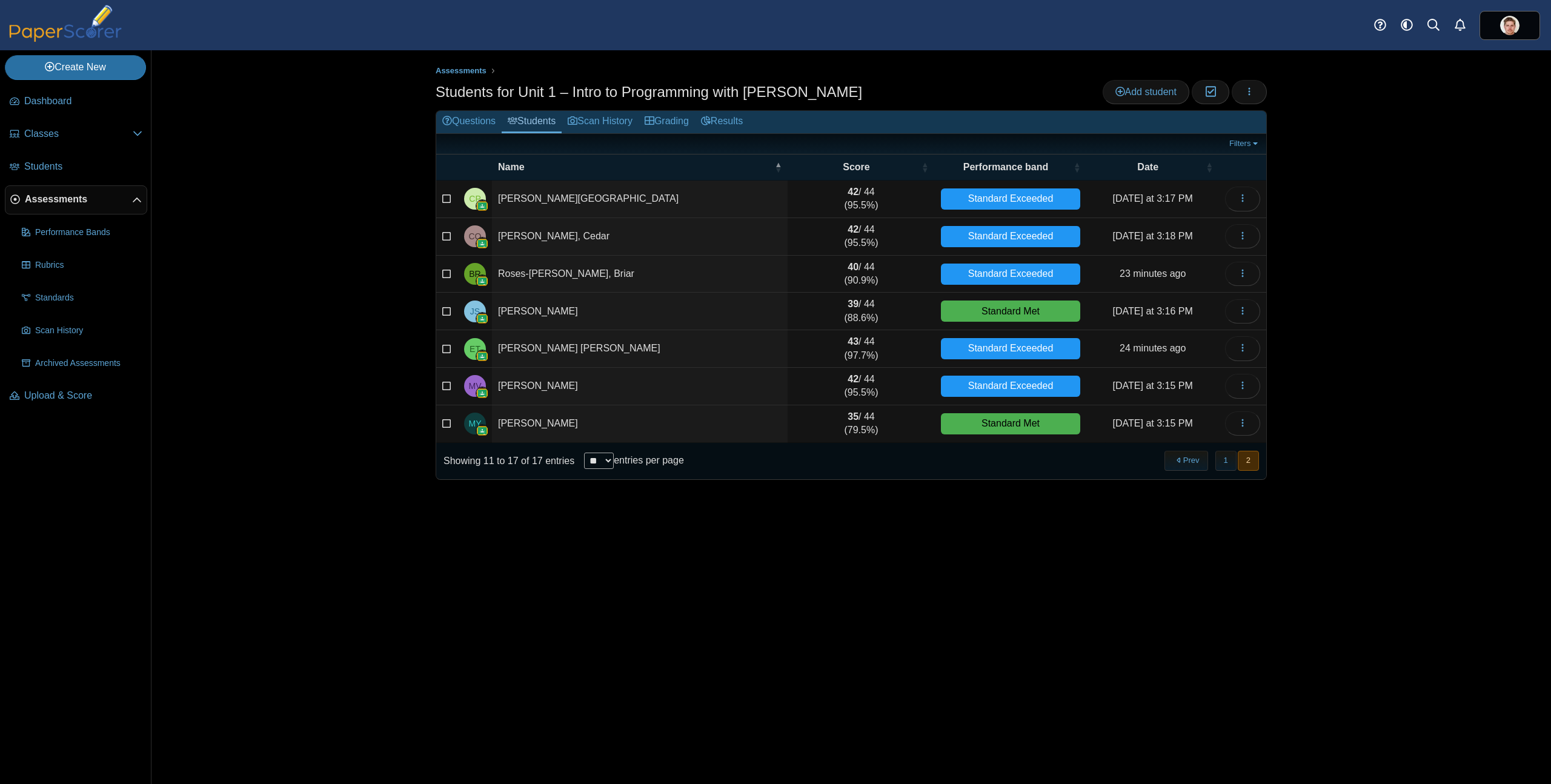
click at [848, 338] on b "43" at bounding box center [853, 341] width 11 height 10
click at [848, 340] on b "43" at bounding box center [853, 341] width 11 height 10
click at [570, 346] on td "Tuazon, Ethan Noah Vern" at bounding box center [640, 348] width 296 height 38
click at [1244, 350] on icon "button" at bounding box center [1242, 347] width 10 height 10
click at [1174, 412] on link "Copy results link" at bounding box center [1187, 413] width 145 height 18
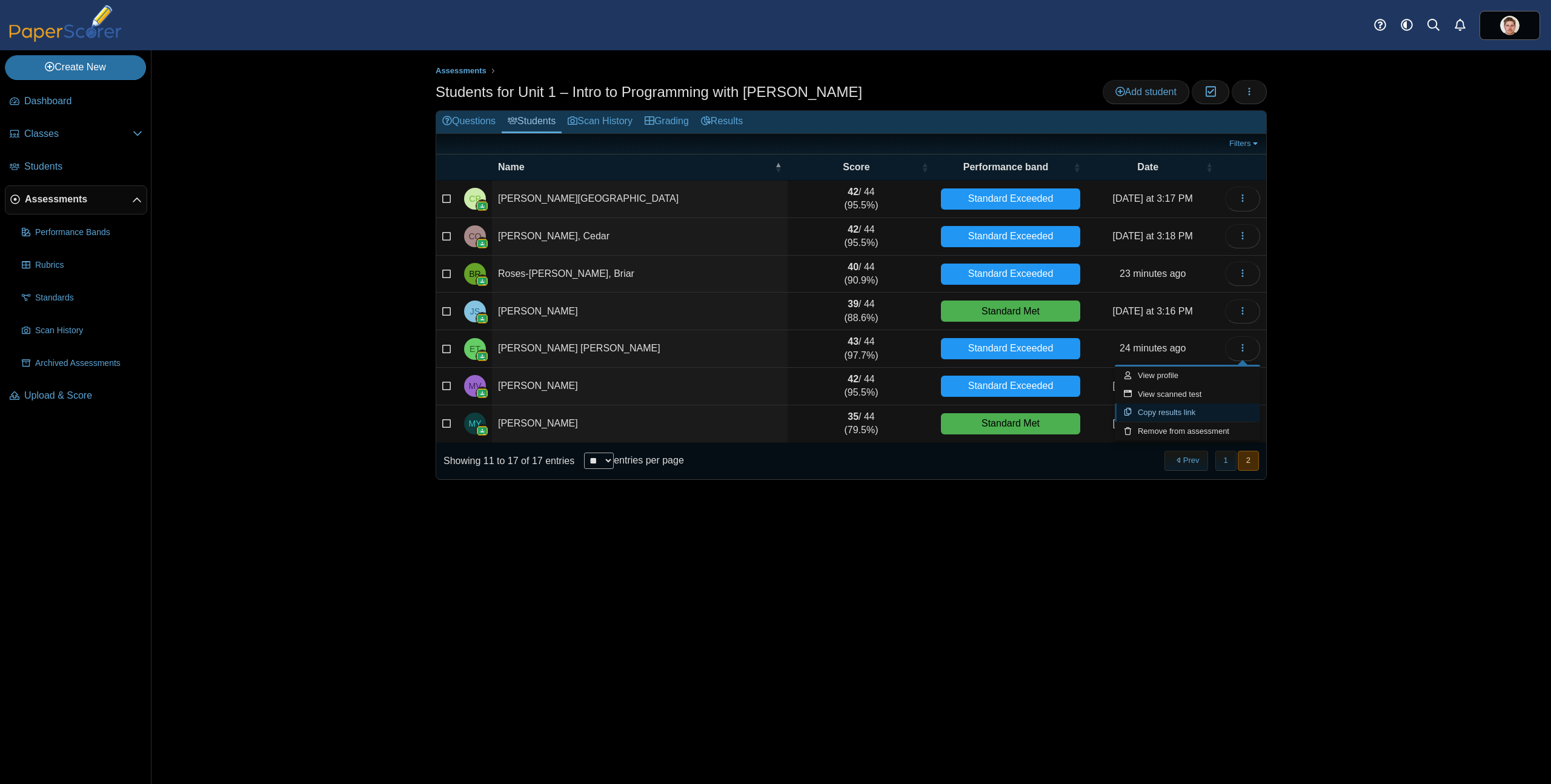
type textarea "**********"
click at [278, 209] on div "Assessments Students for Unit 1 – Intro to Programming with Karel Add student M…" at bounding box center [851, 417] width 1399 height 733
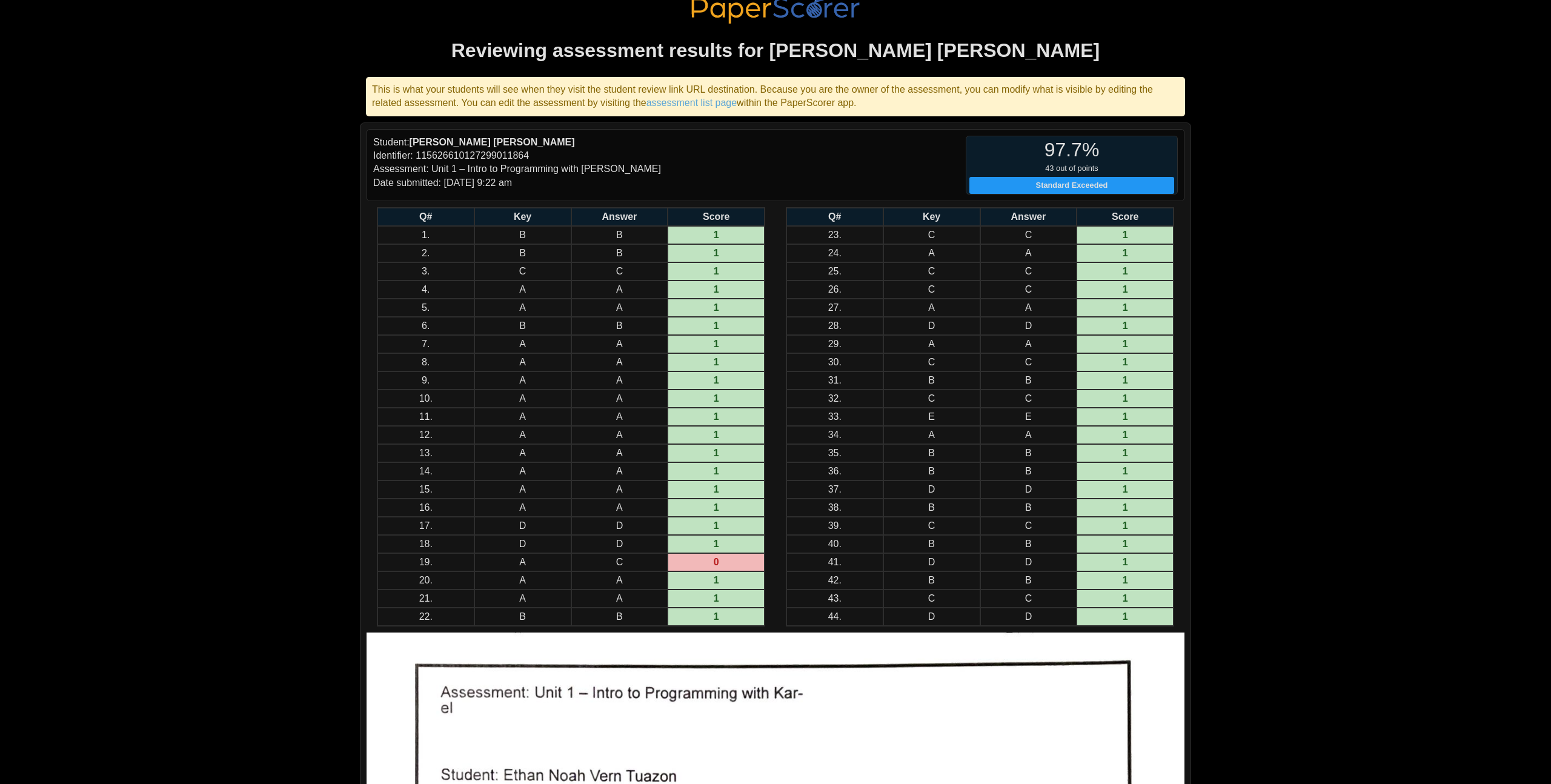
scroll to position [98, 0]
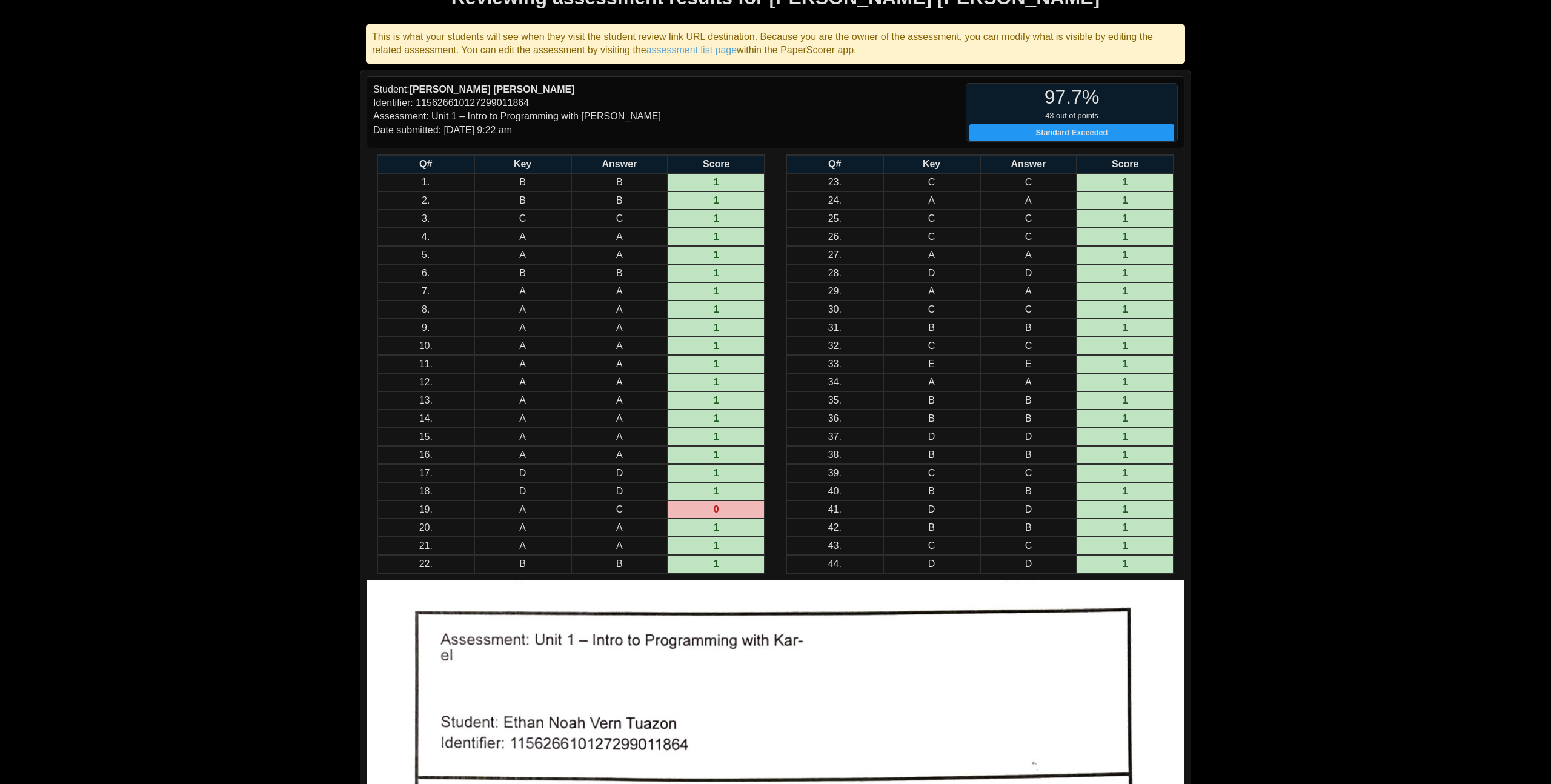
click at [1331, 369] on div "Reviewing assessment results for [PERSON_NAME] [PERSON_NAME] This is what your …" at bounding box center [775, 392] width 1551 height 784
